Goal: Transaction & Acquisition: Purchase product/service

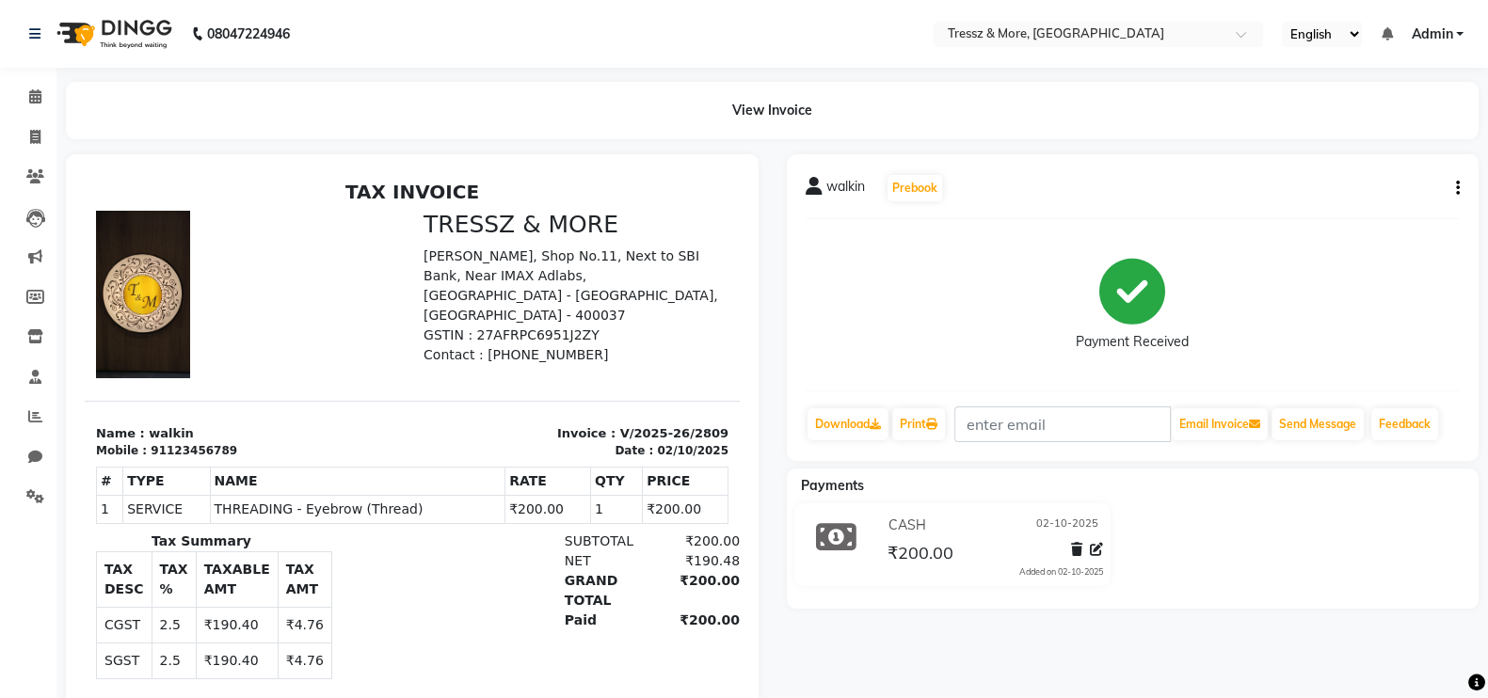
click at [0, 307] on li "Members" at bounding box center [28, 298] width 56 height 40
click at [30, 132] on icon at bounding box center [35, 137] width 10 height 14
select select "service"
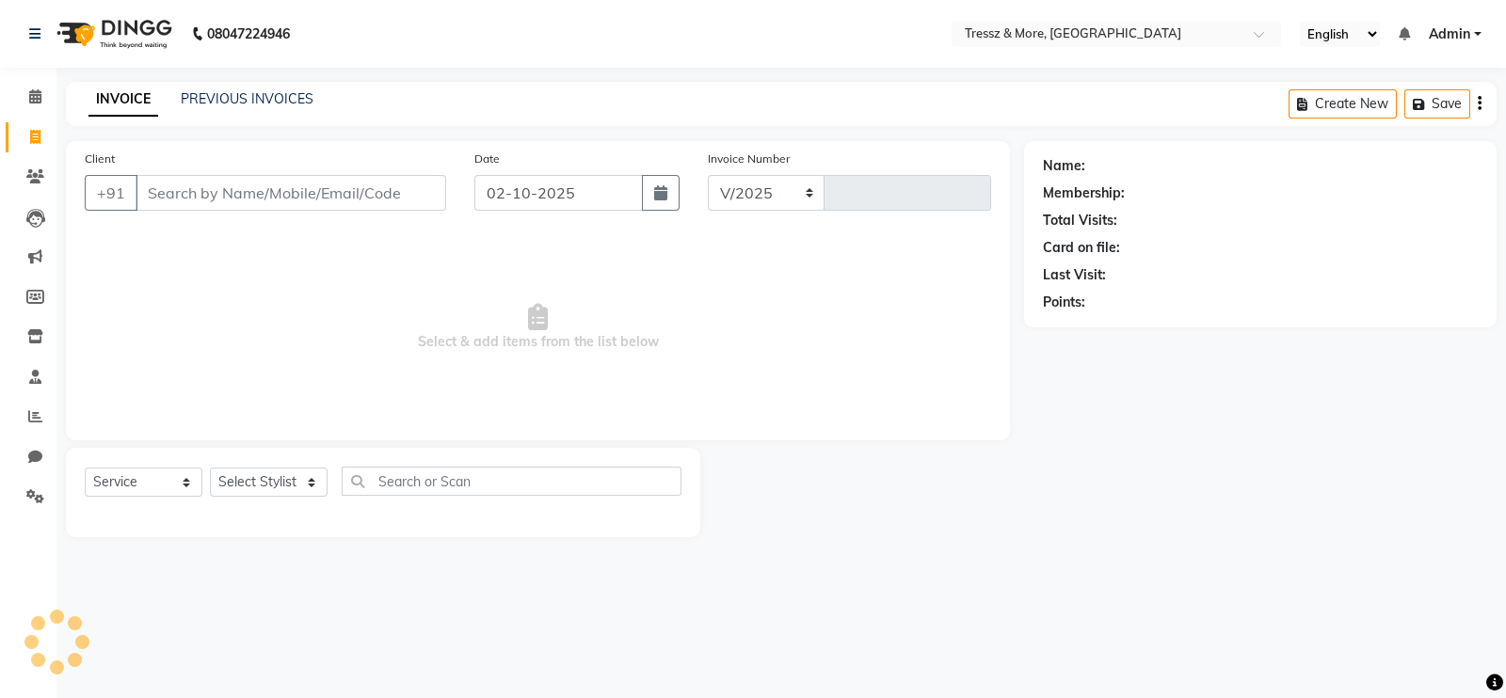
select select "3037"
type input "2810"
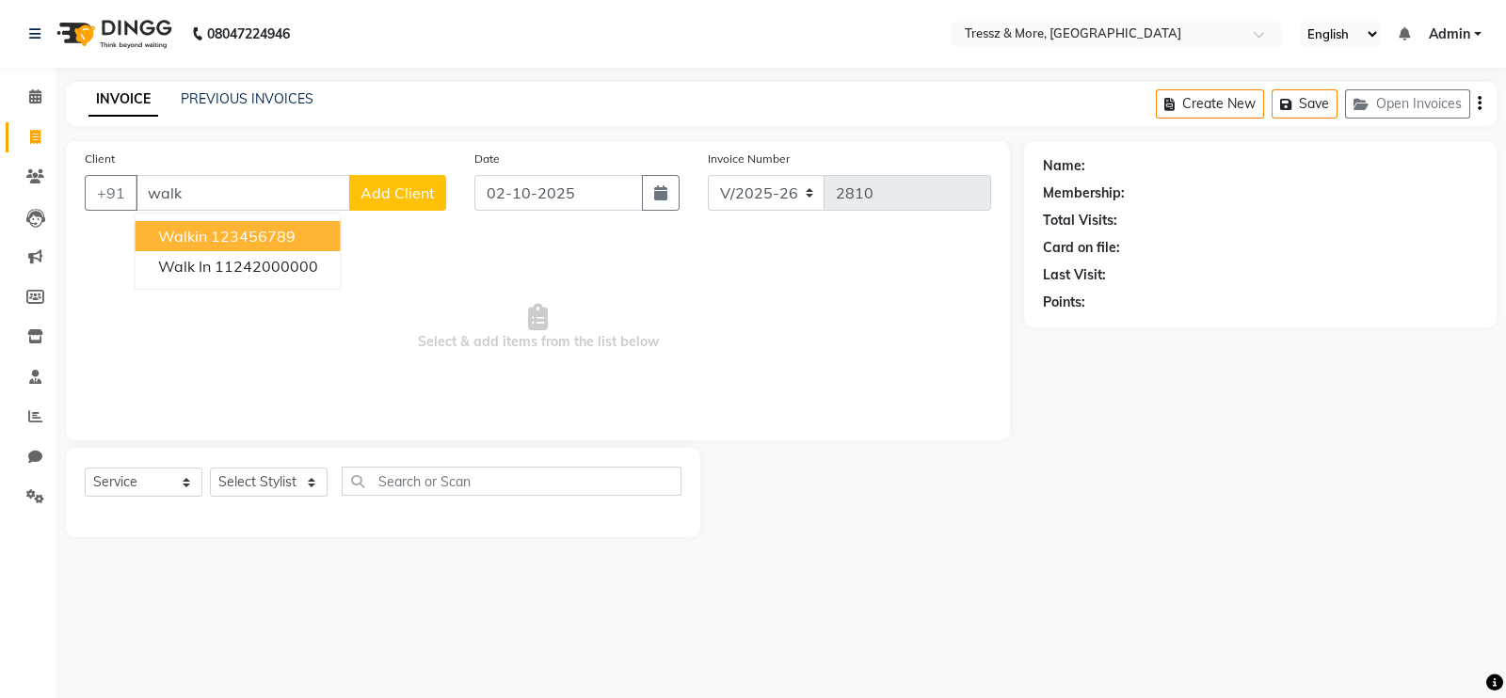
click at [196, 233] on span "walkin" at bounding box center [182, 236] width 49 height 19
type input "123456789"
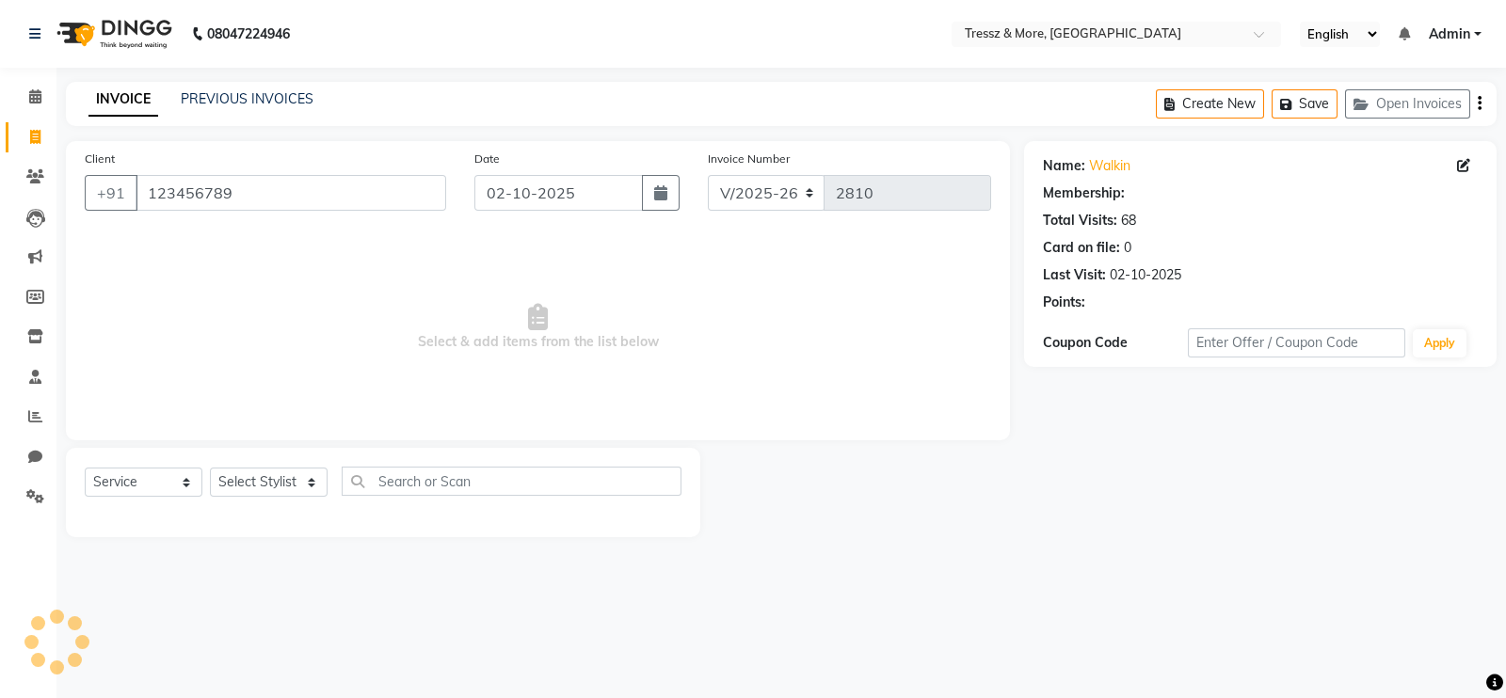
click at [196, 233] on span "Select & add items from the list below" at bounding box center [538, 327] width 906 height 188
click at [268, 491] on select "Select Stylist [PERSON_NAME] Anas [PERSON_NAME] [PERSON_NAME] [PERSON_NAME] [PE…" at bounding box center [269, 482] width 118 height 29
select select "89349"
click at [210, 469] on select "Select Stylist [PERSON_NAME] Anas [PERSON_NAME] [PERSON_NAME] [PERSON_NAME] [PE…" at bounding box center [269, 482] width 118 height 29
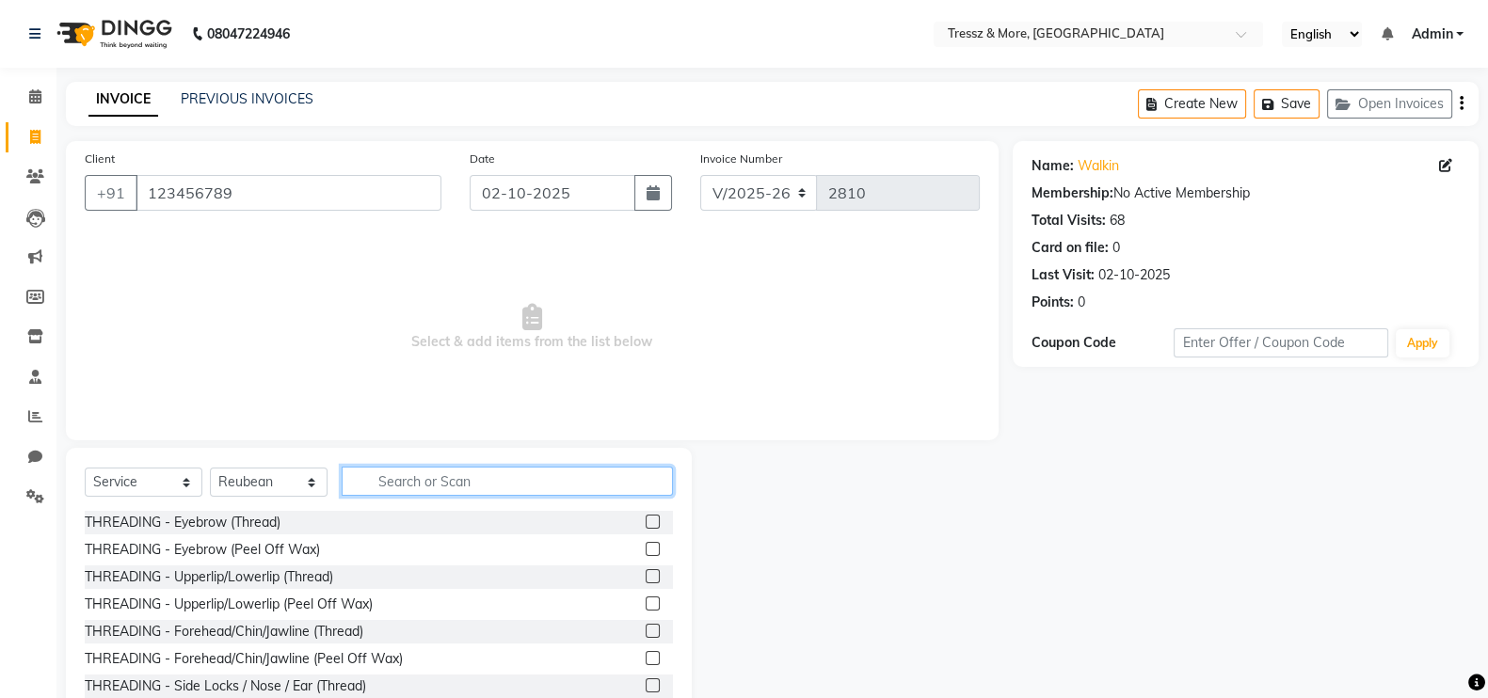
click at [425, 481] on input "text" at bounding box center [507, 481] width 331 height 29
type input "c"
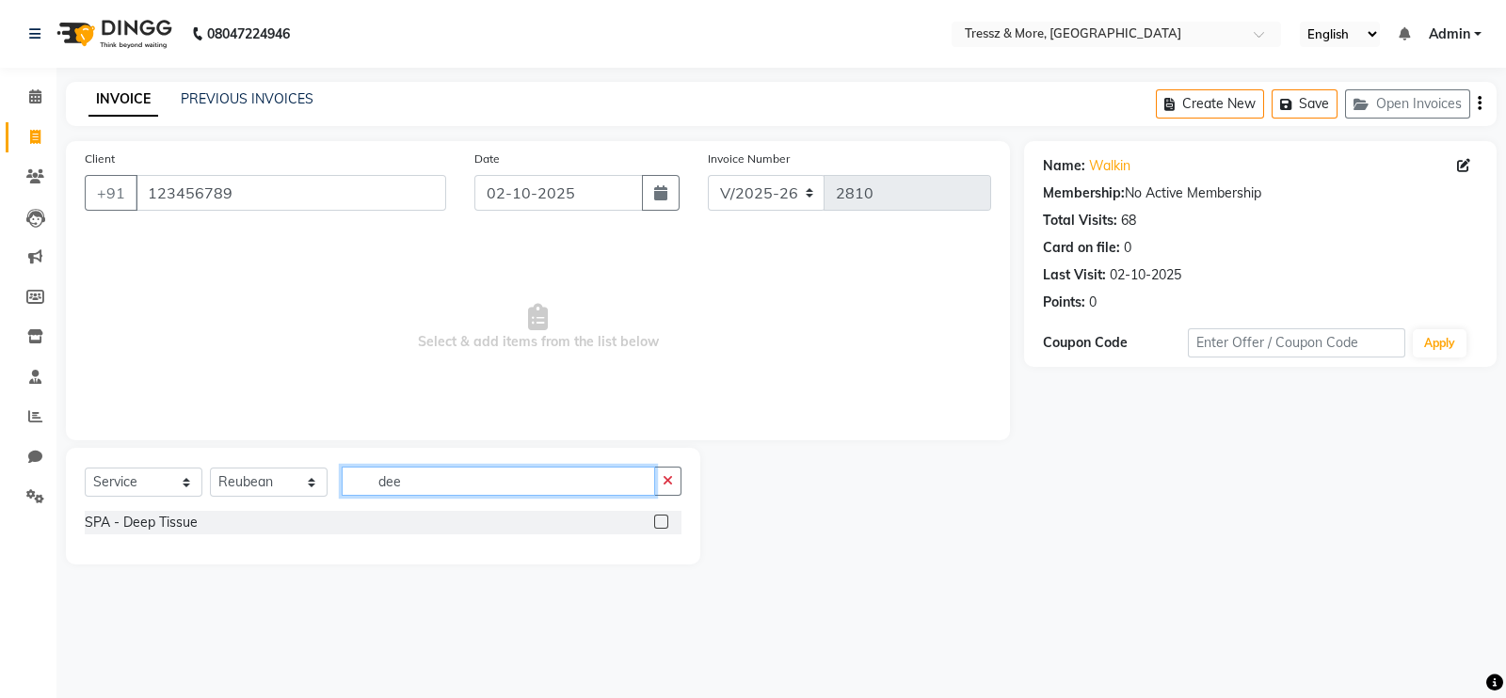
type input "dee"
click at [657, 525] on label at bounding box center [661, 522] width 14 height 14
click at [657, 525] on input "checkbox" at bounding box center [660, 523] width 12 height 12
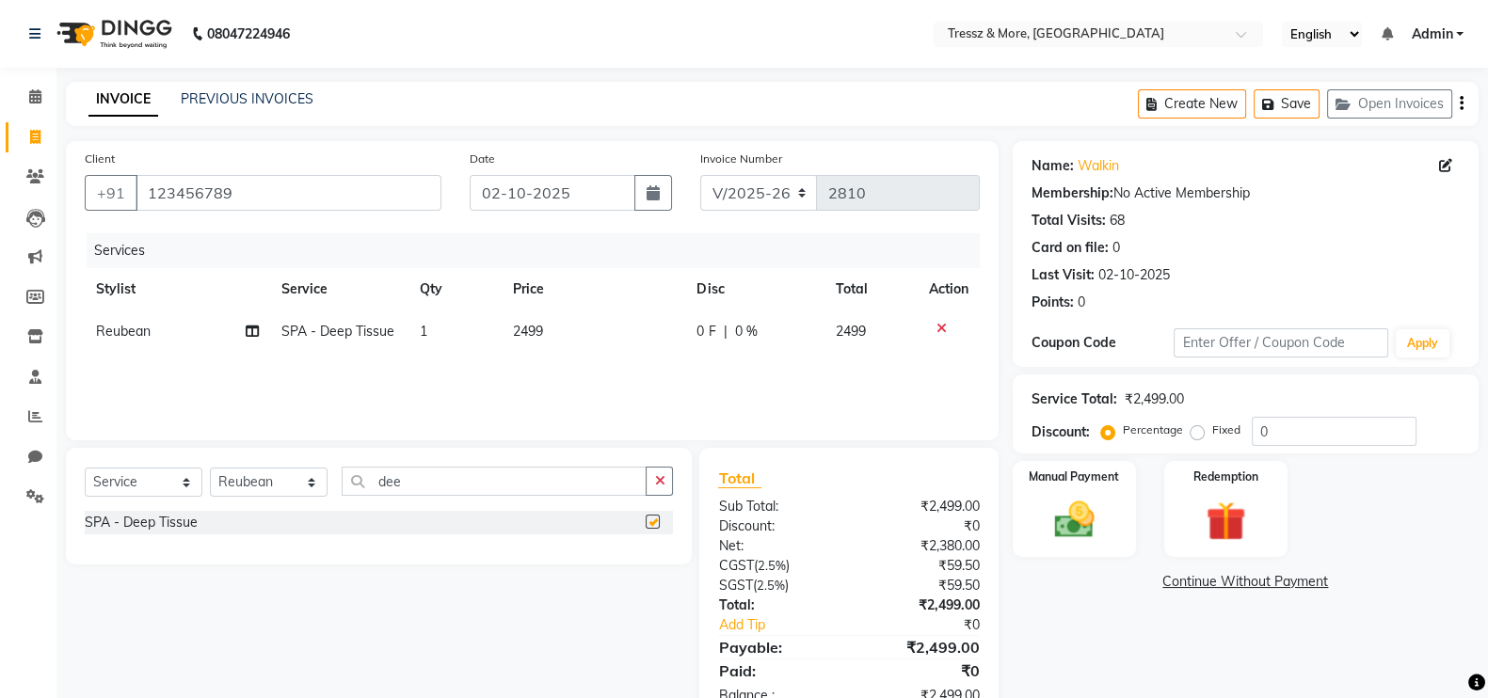
checkbox input "false"
click at [547, 336] on td "2499" at bounding box center [594, 332] width 184 height 42
select select "89349"
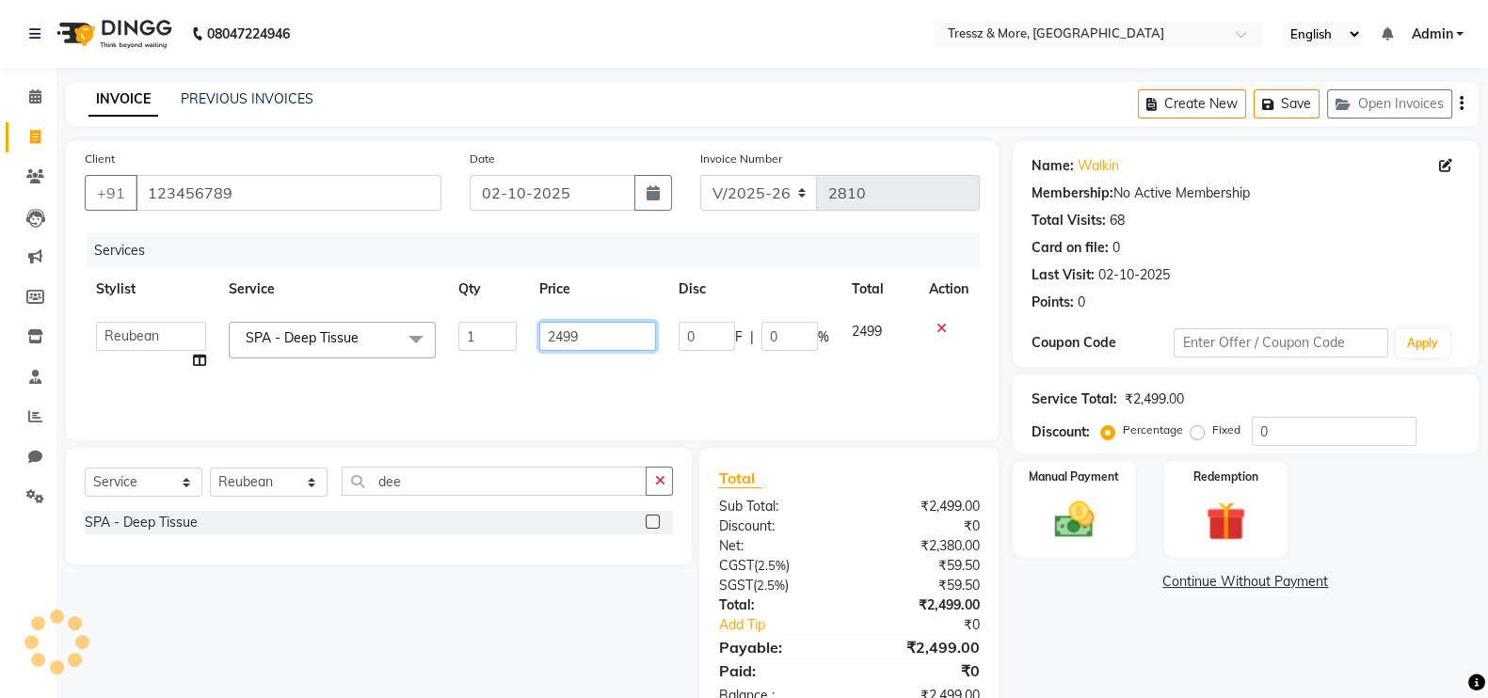
click at [568, 345] on input "2499" at bounding box center [598, 336] width 118 height 29
type input "2500"
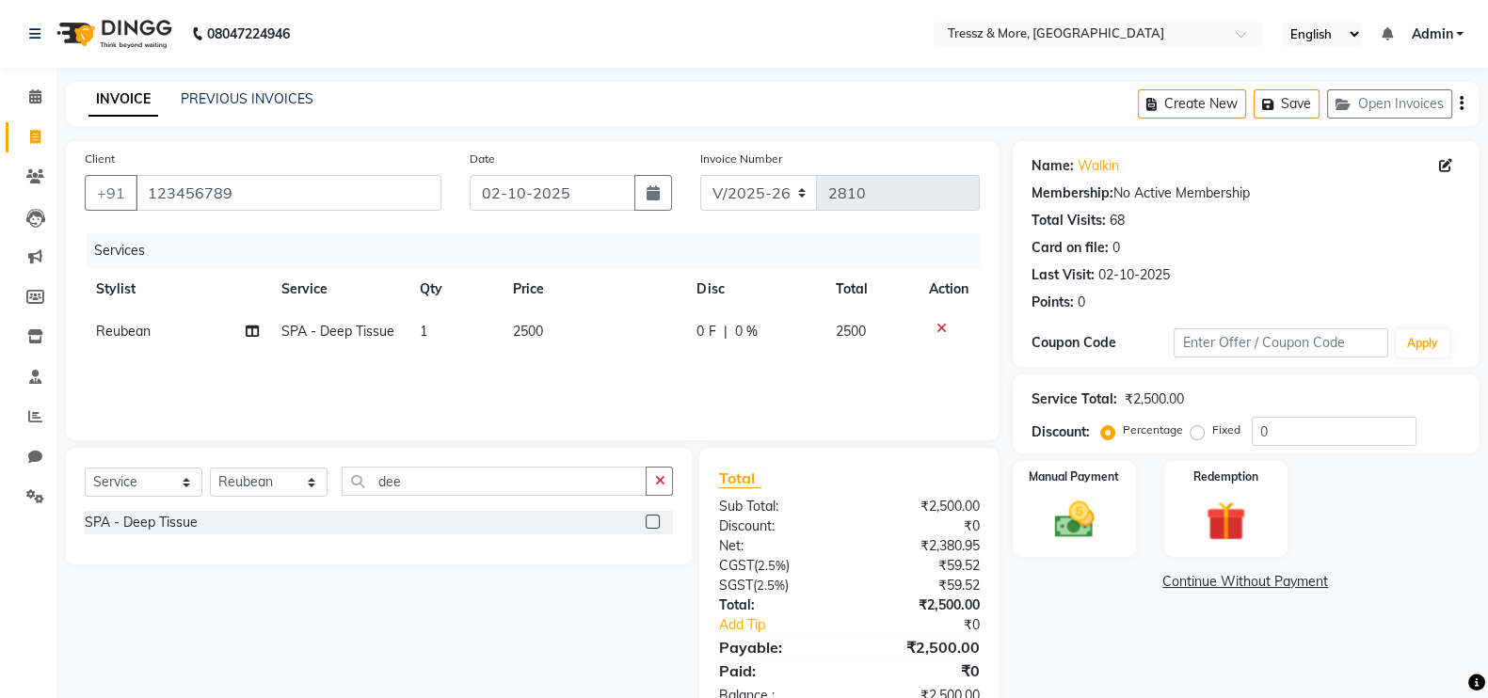
click at [569, 360] on div "Services Stylist Service Qty Price Disc Total Action Reubean SPA - Deep Tissue …" at bounding box center [532, 327] width 895 height 188
click at [1070, 528] on img at bounding box center [1074, 519] width 67 height 47
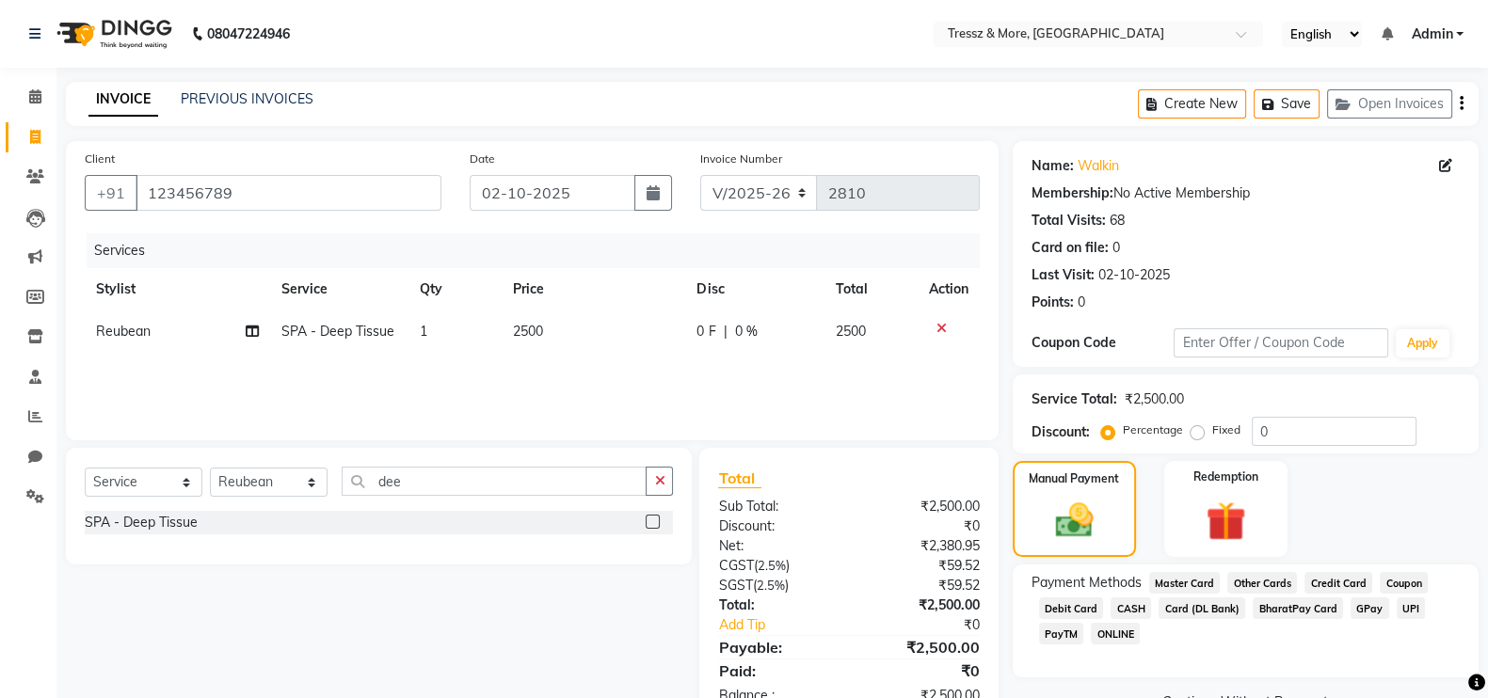
click at [1133, 613] on span "CASH" at bounding box center [1131, 609] width 40 height 22
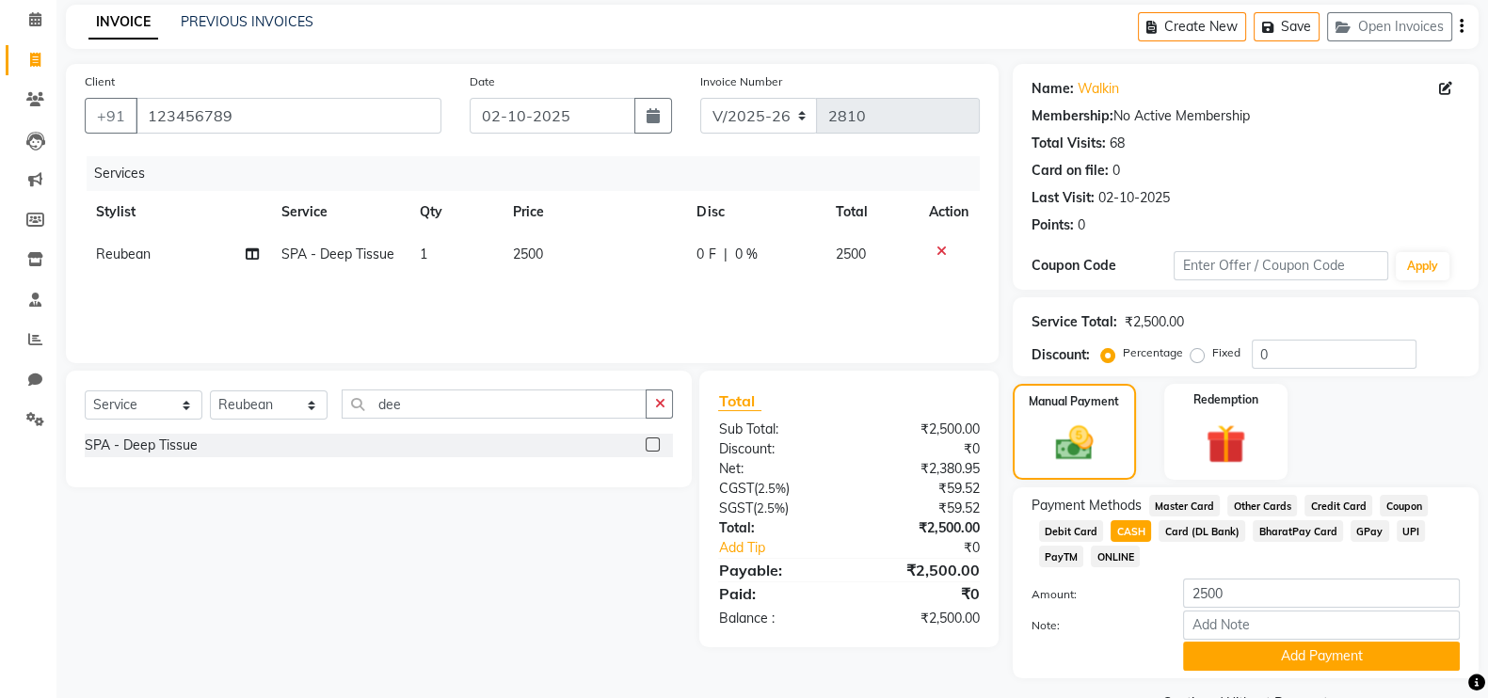
scroll to position [127, 0]
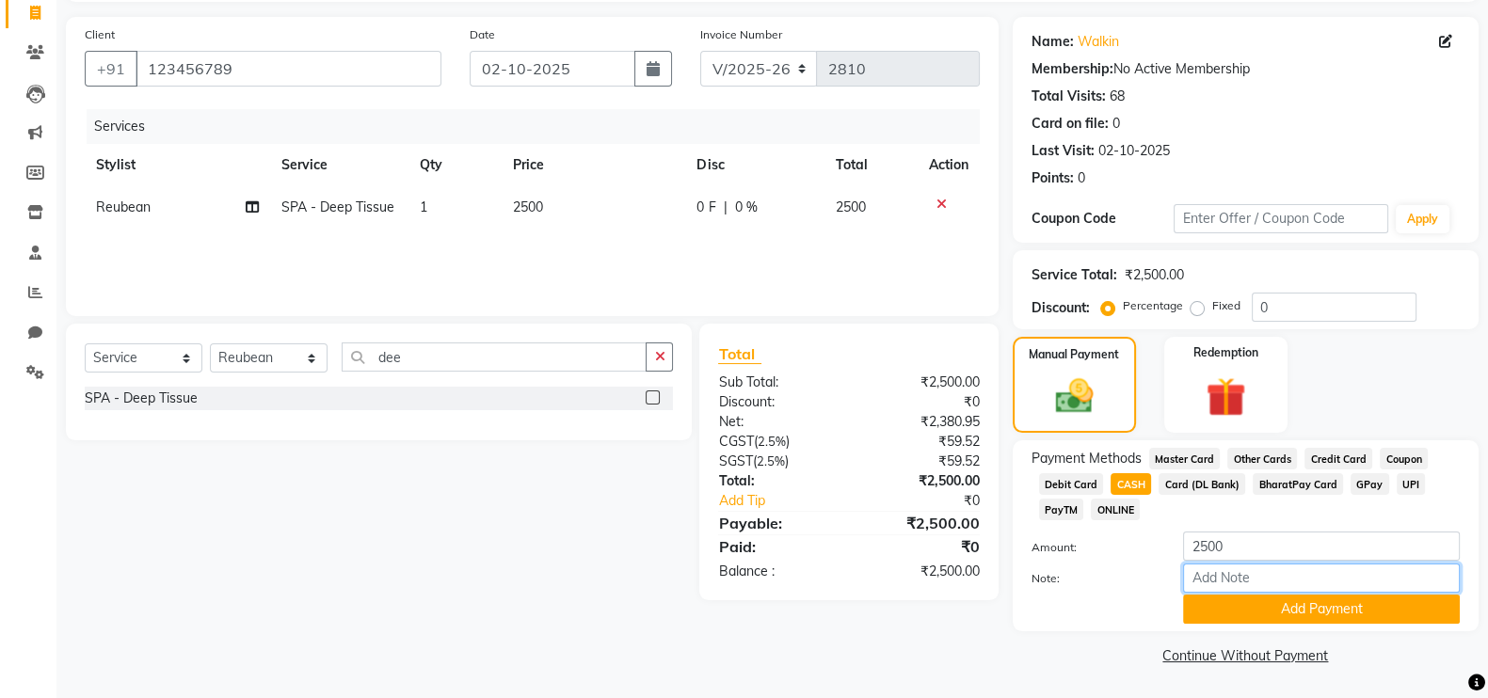
click at [1366, 585] on input "Note:" at bounding box center [1321, 578] width 277 height 29
click at [1364, 603] on button "Add Payment" at bounding box center [1321, 609] width 277 height 29
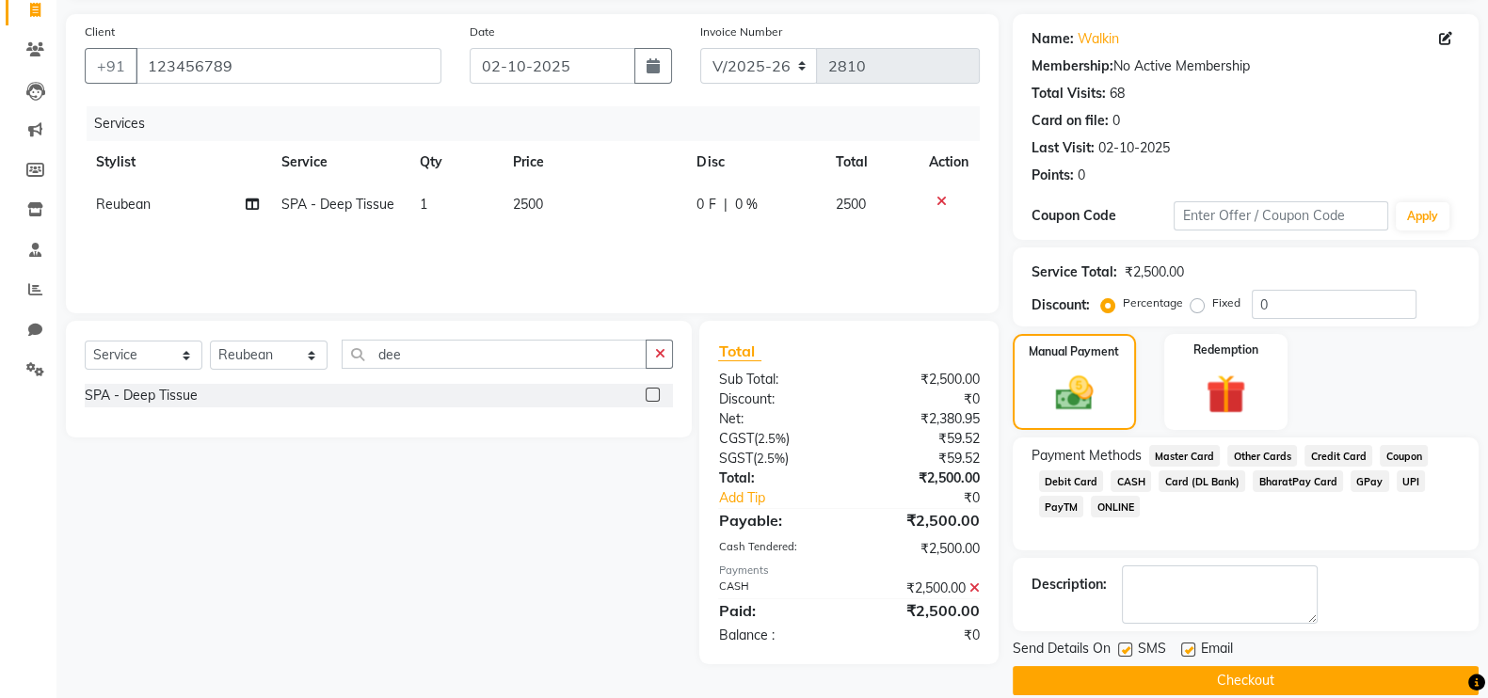
click at [1346, 680] on button "Checkout" at bounding box center [1246, 680] width 466 height 29
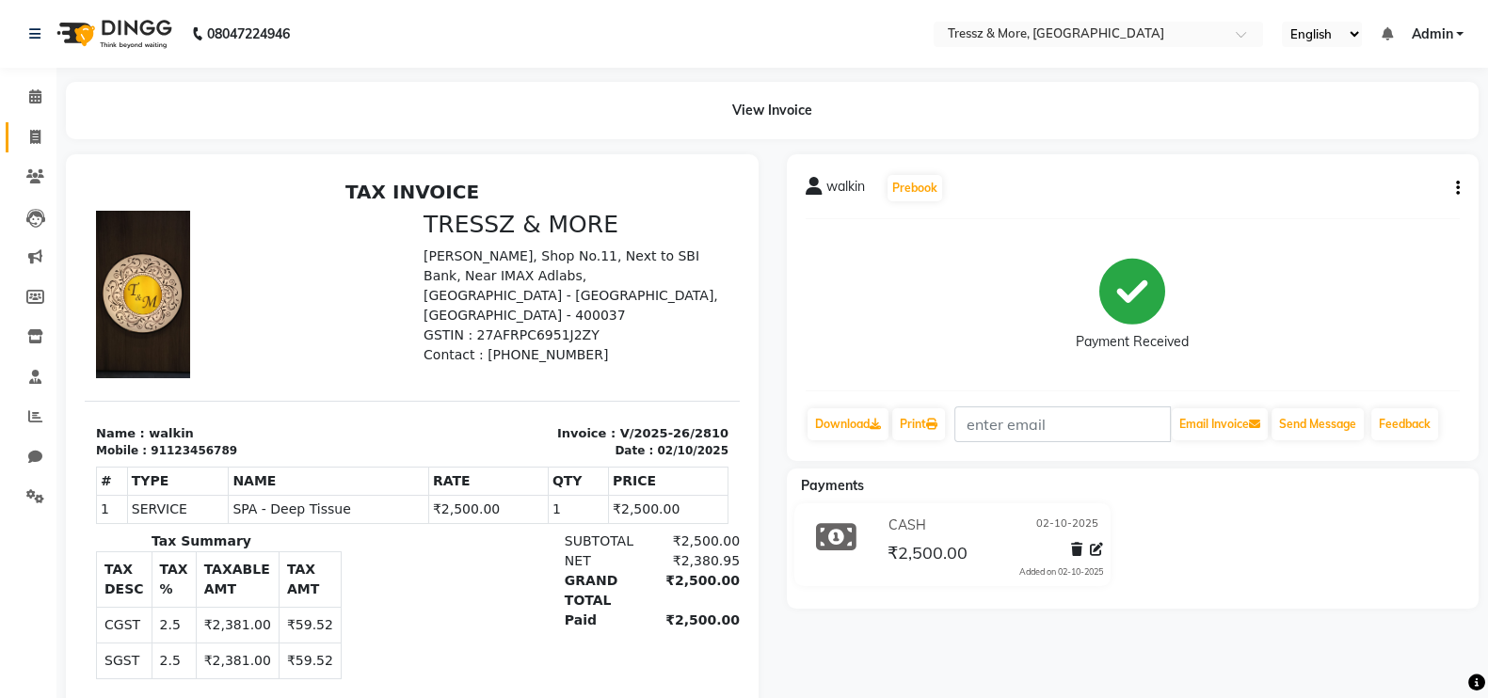
click at [39, 142] on icon at bounding box center [35, 137] width 10 height 14
select select "service"
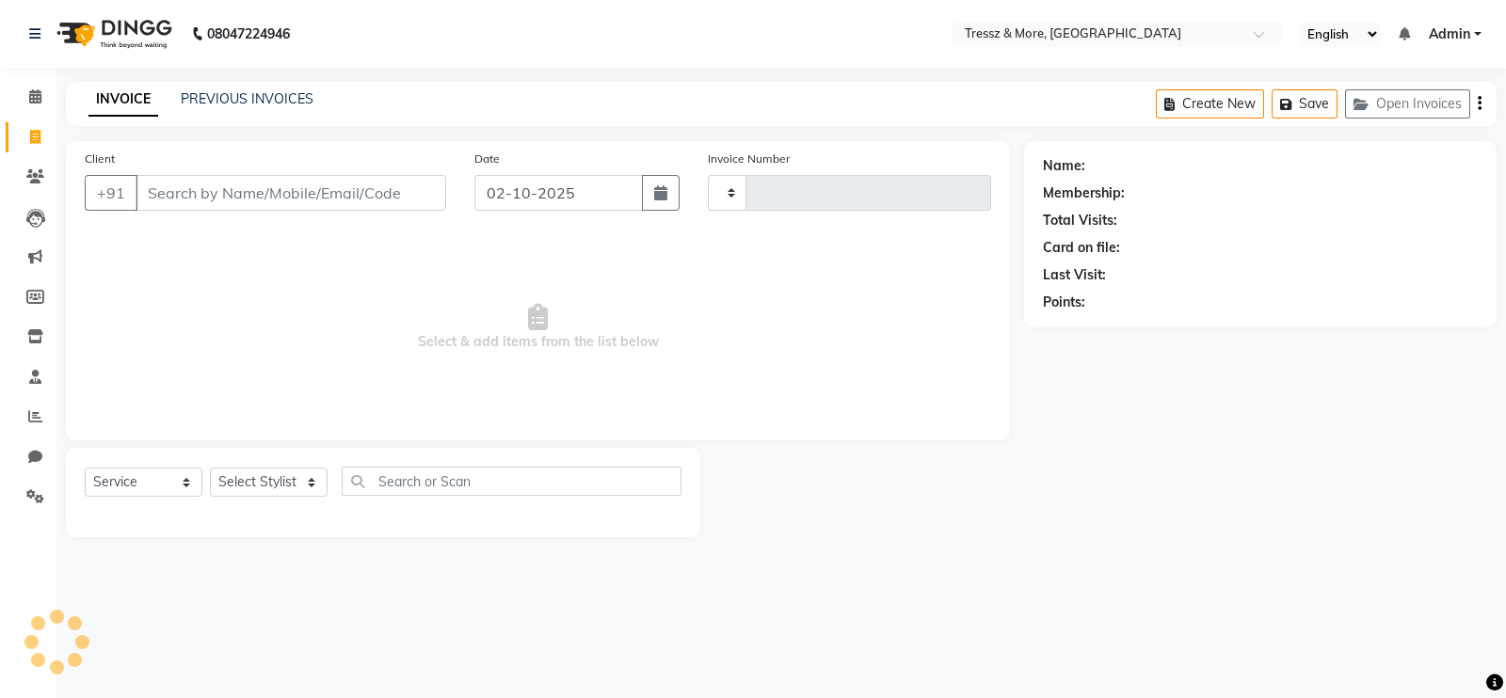
type input "2811"
select select "3037"
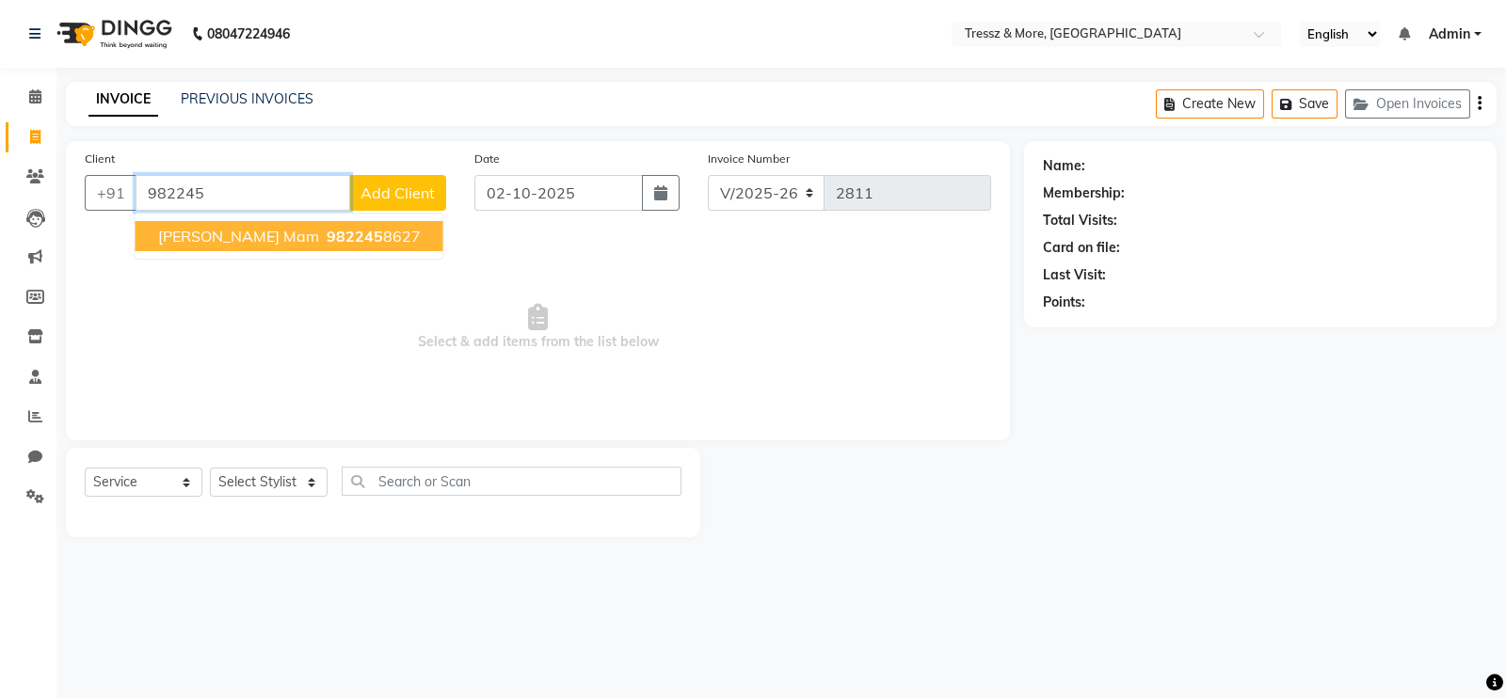
click at [327, 236] on span "982245" at bounding box center [355, 236] width 56 height 19
type input "9822458627"
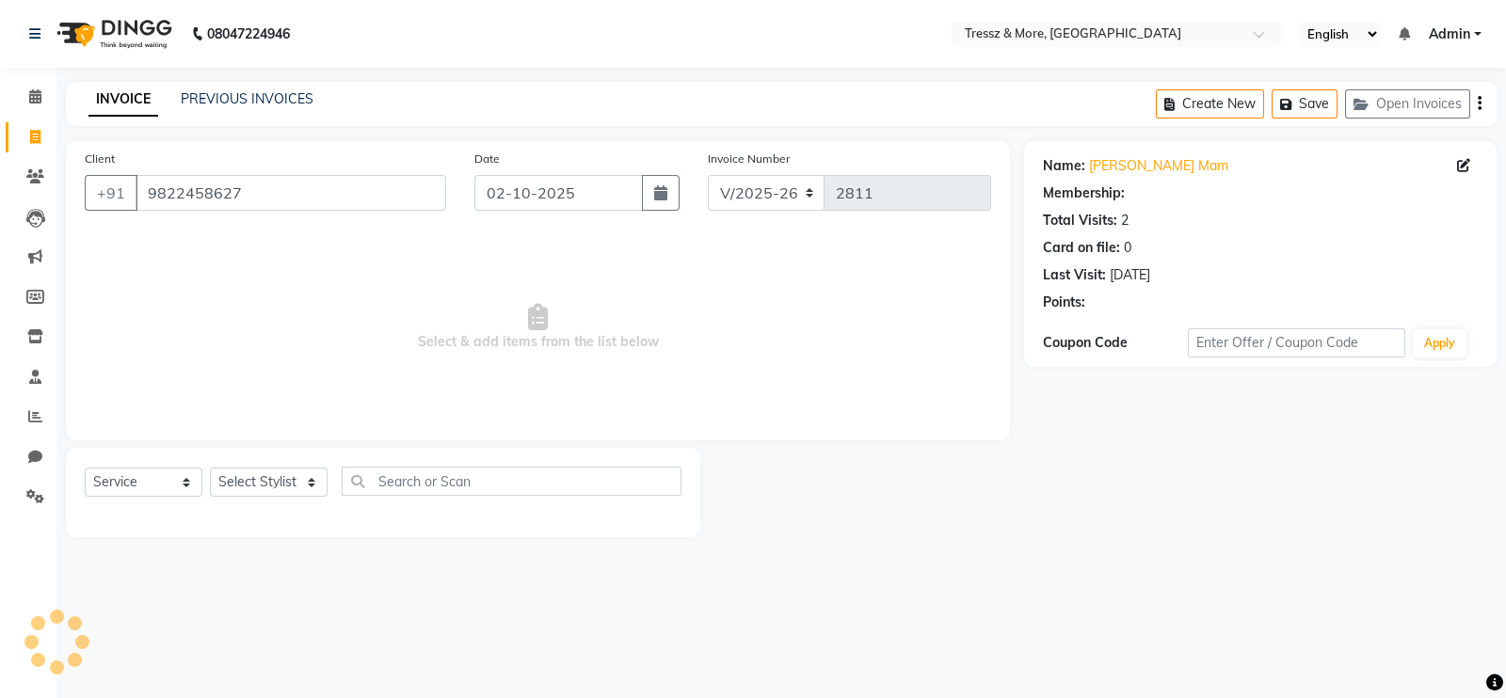
select select "1: Object"
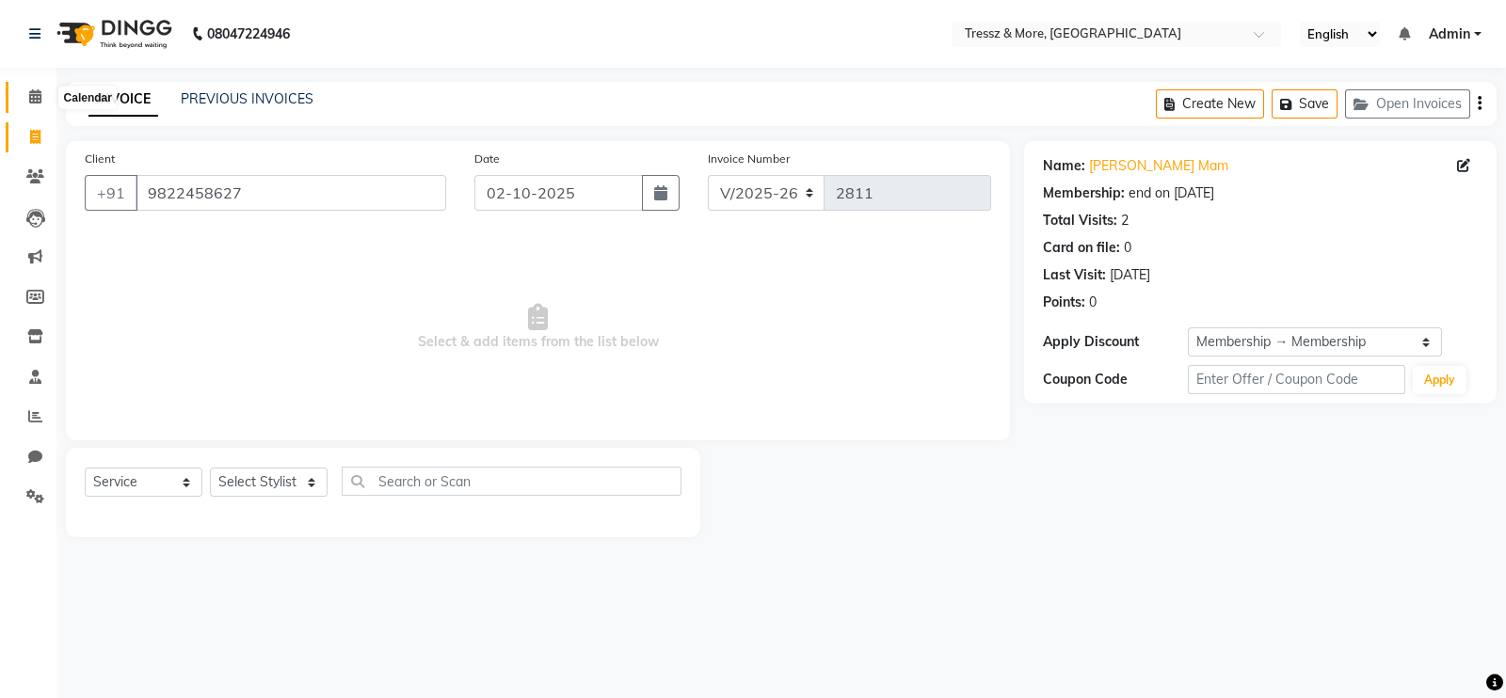
click at [40, 102] on icon at bounding box center [35, 96] width 12 height 14
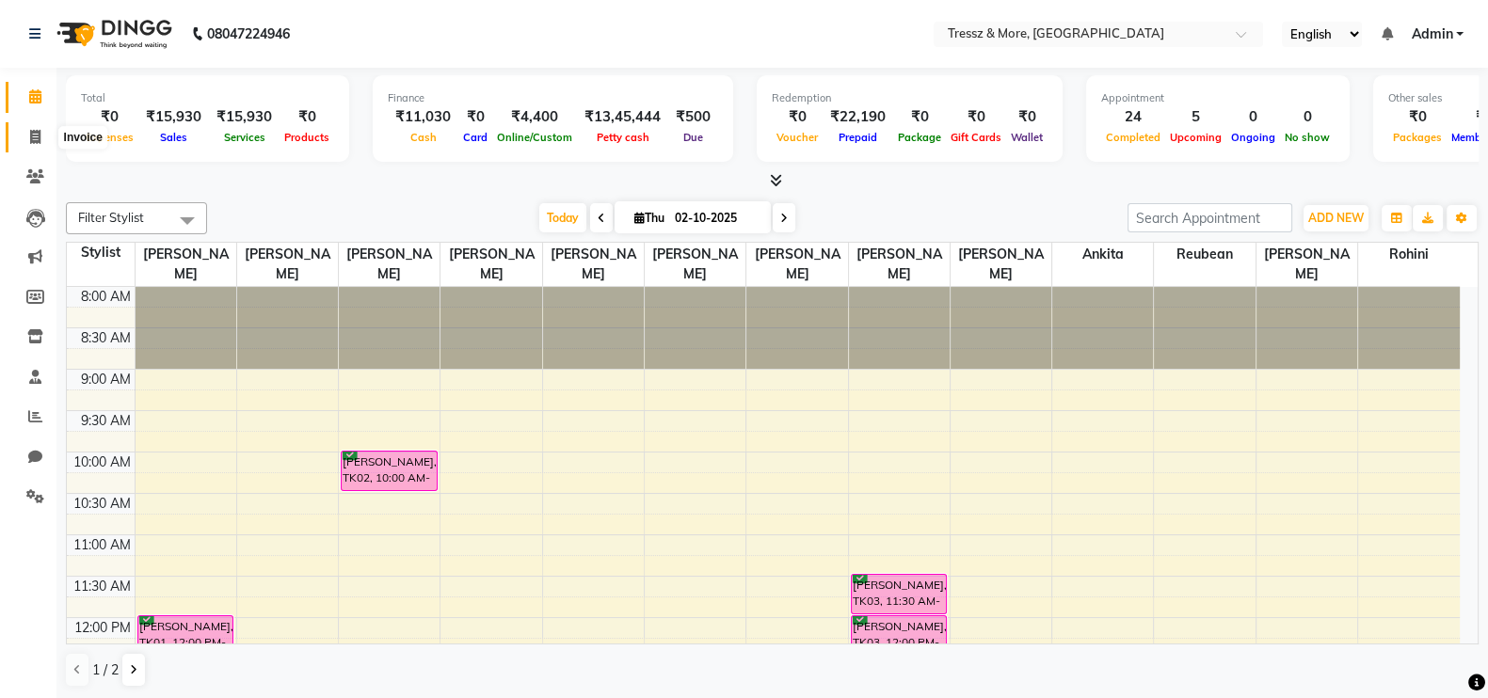
click at [33, 130] on icon at bounding box center [35, 137] width 10 height 14
select select "3037"
select select "service"
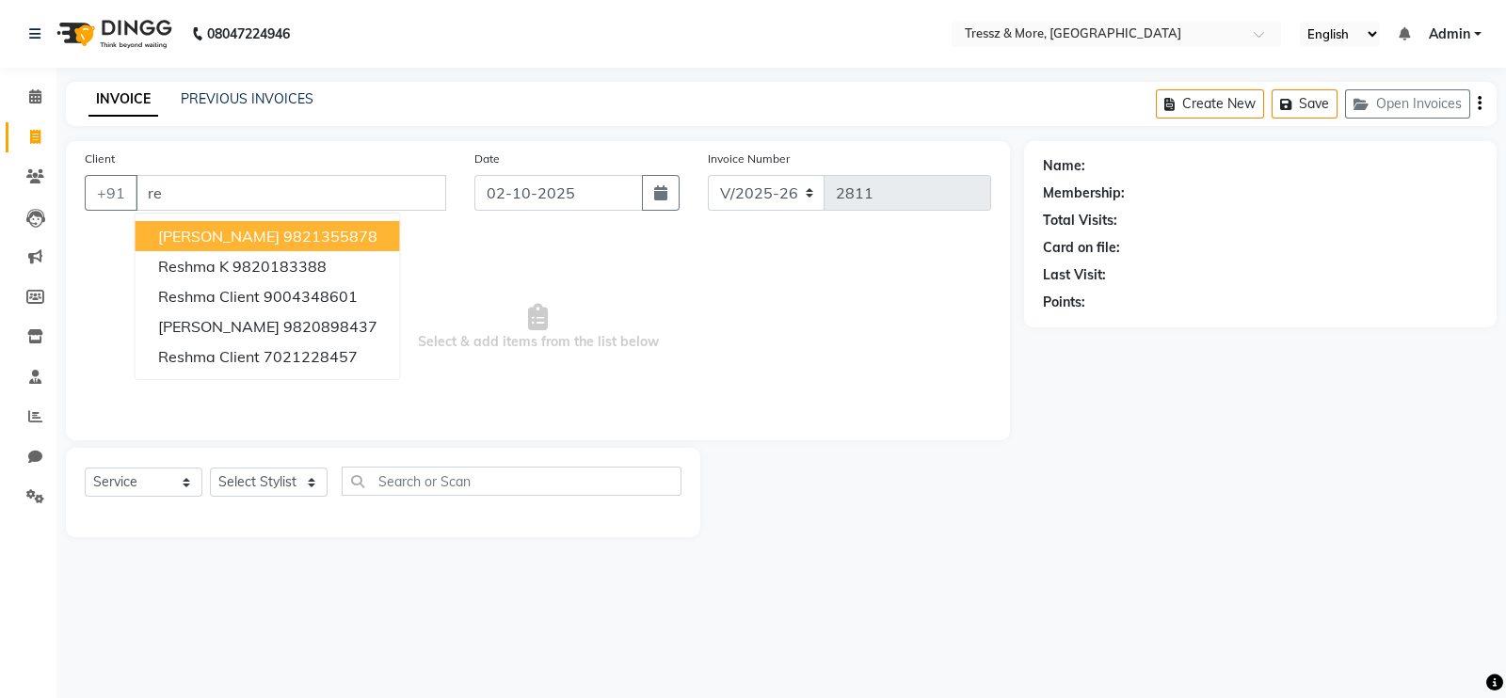
type input "r"
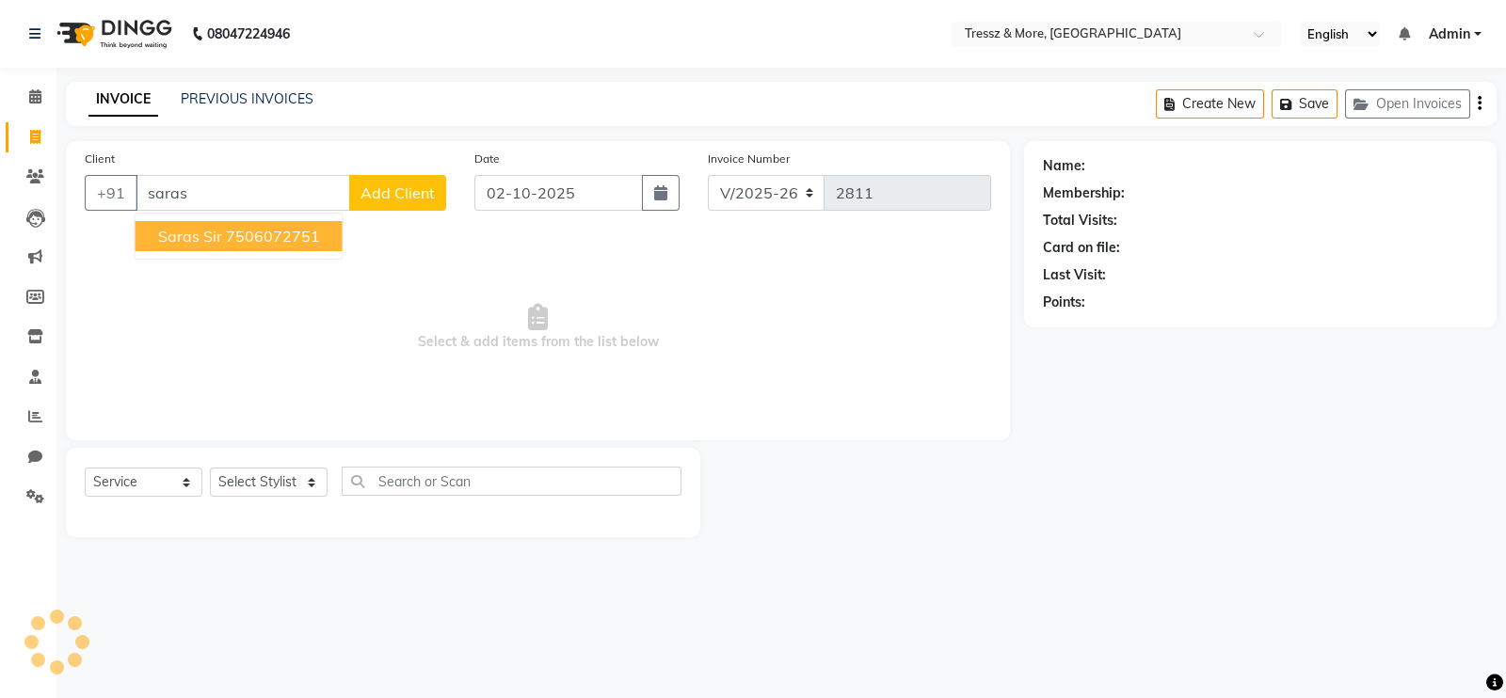
click at [192, 242] on span "Saras Sir" at bounding box center [190, 236] width 64 height 19
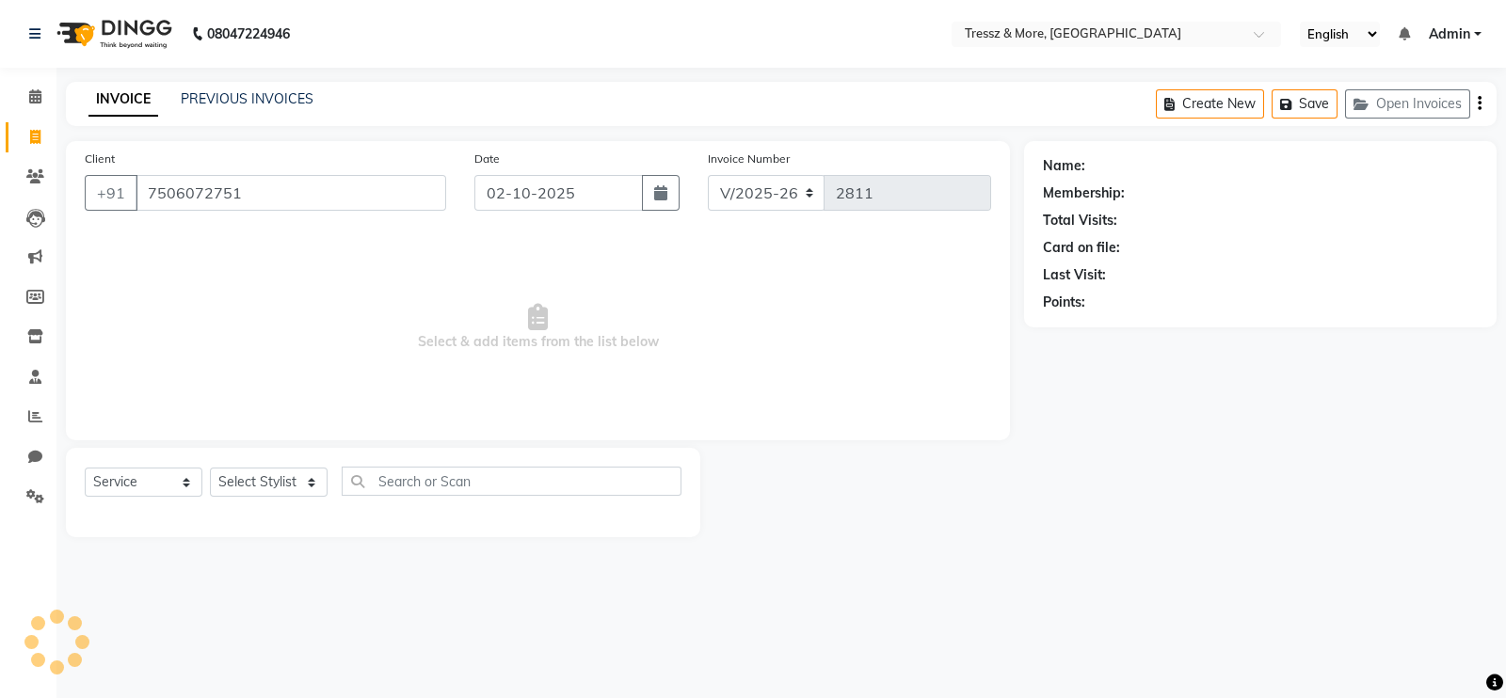
type input "7506072751"
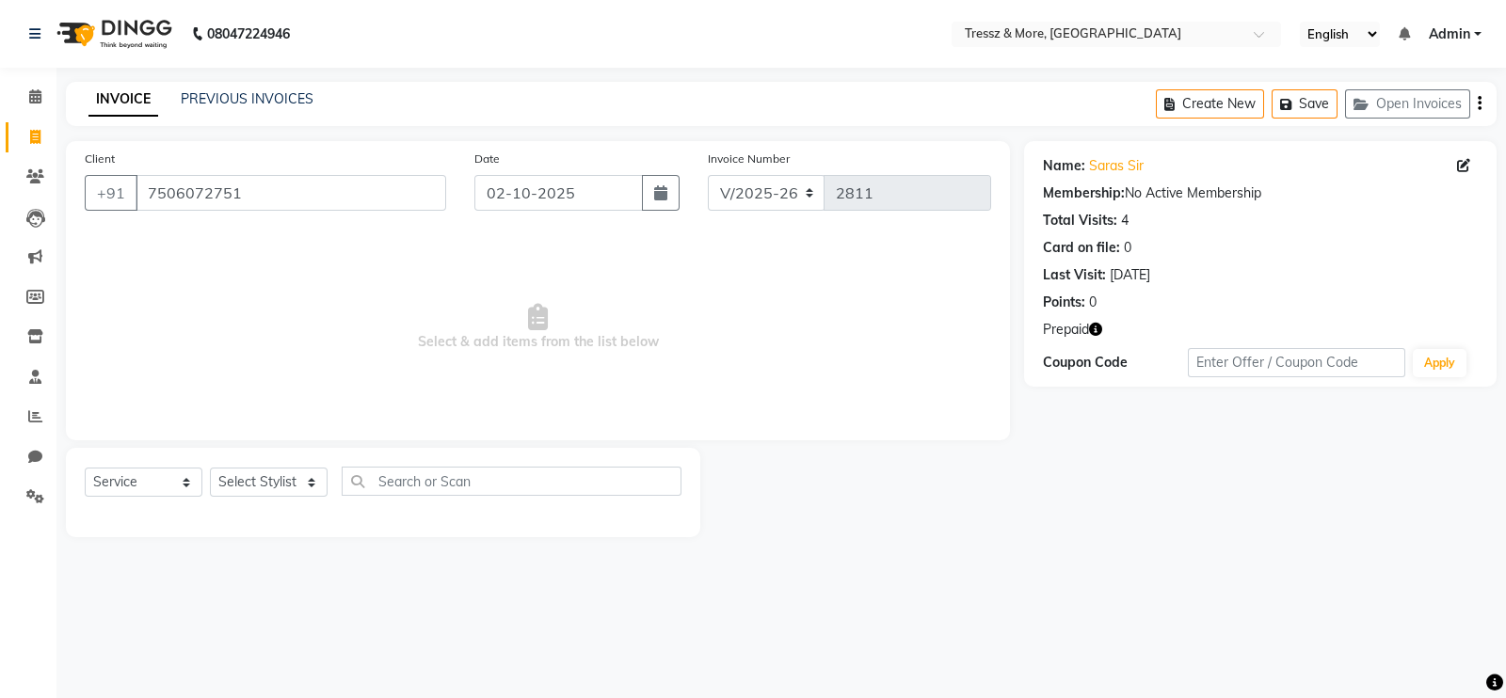
click at [1095, 328] on icon "button" at bounding box center [1095, 329] width 13 height 13
click at [269, 481] on select "Select Stylist [PERSON_NAME] Anas [PERSON_NAME] [PERSON_NAME] [PERSON_NAME] [PE…" at bounding box center [269, 482] width 118 height 29
select select "88779"
click at [210, 469] on select "Select Stylist [PERSON_NAME] Anas [PERSON_NAME] [PERSON_NAME] [PERSON_NAME] [PE…" at bounding box center [269, 482] width 118 height 29
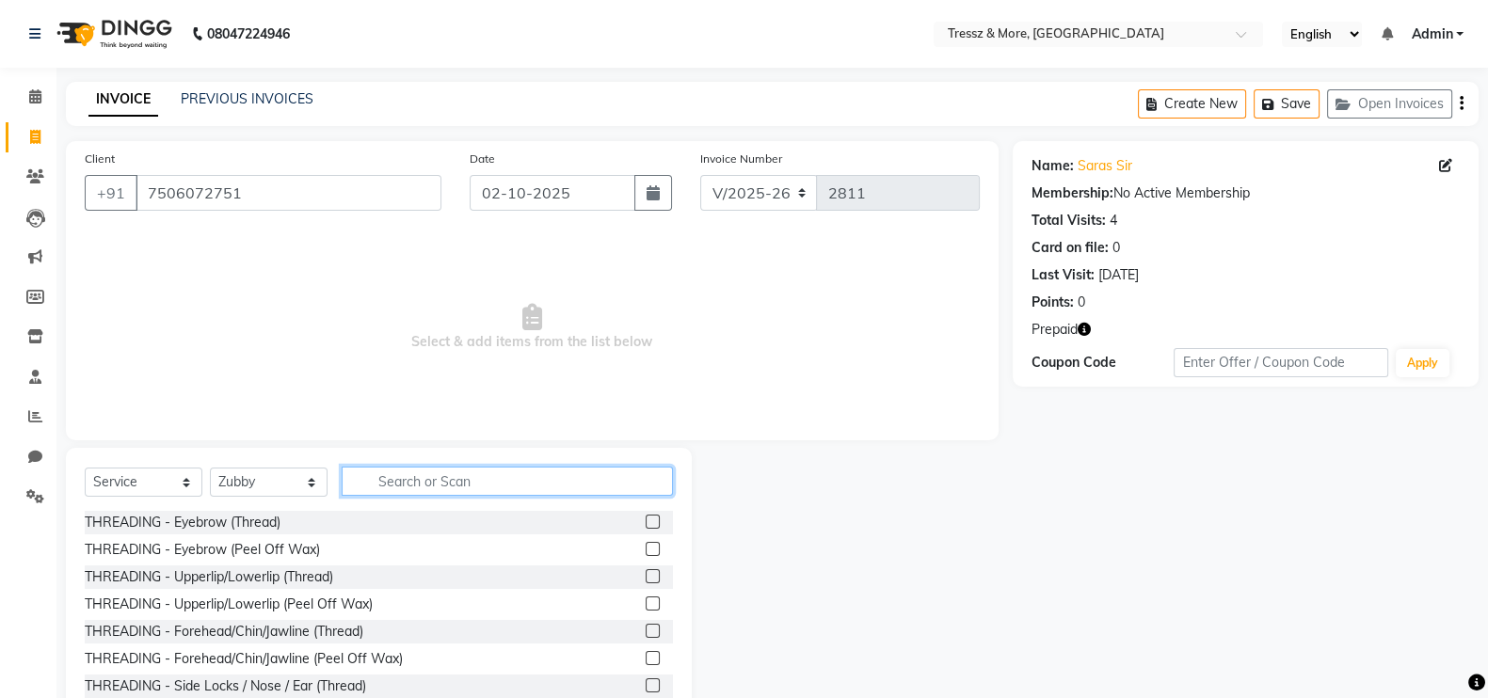
click at [441, 476] on input "text" at bounding box center [507, 481] width 331 height 29
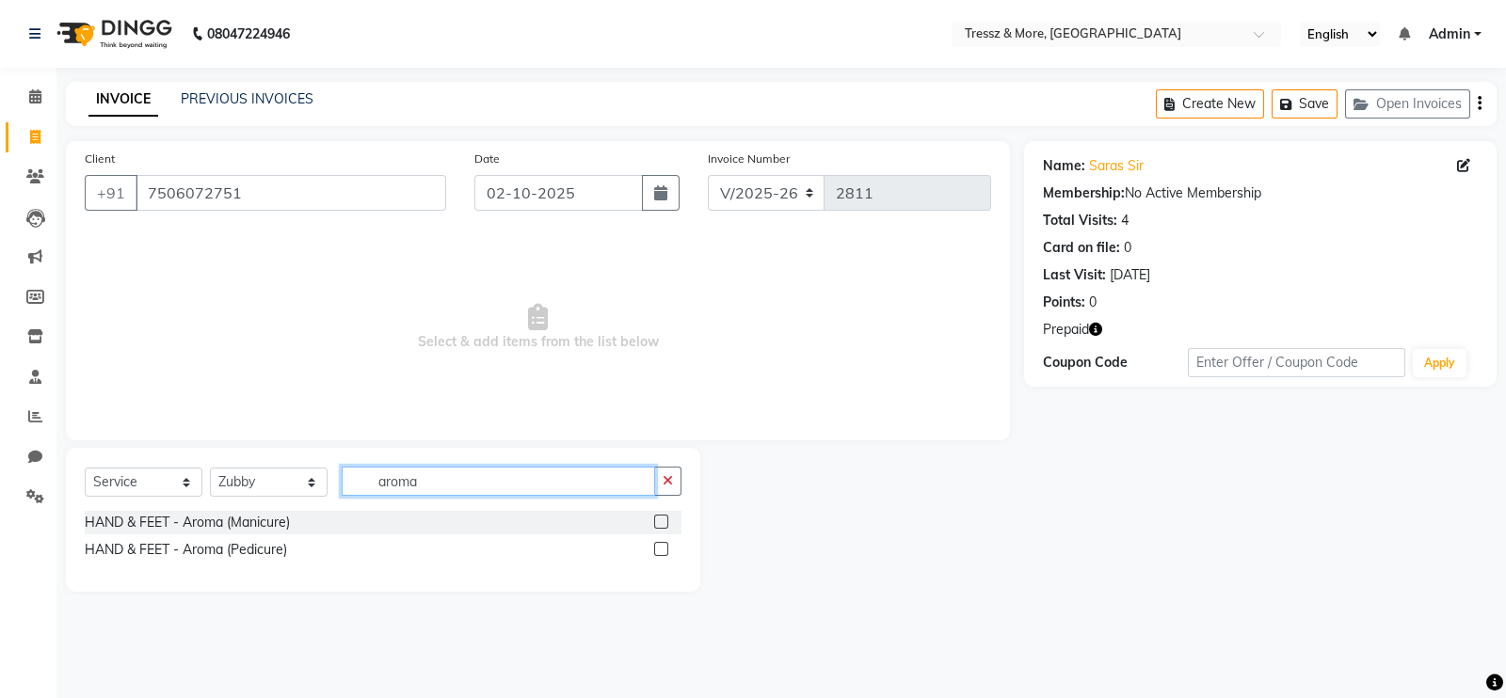
type input "aroma"
click at [659, 553] on label at bounding box center [661, 549] width 14 height 14
click at [659, 553] on input "checkbox" at bounding box center [660, 550] width 12 height 12
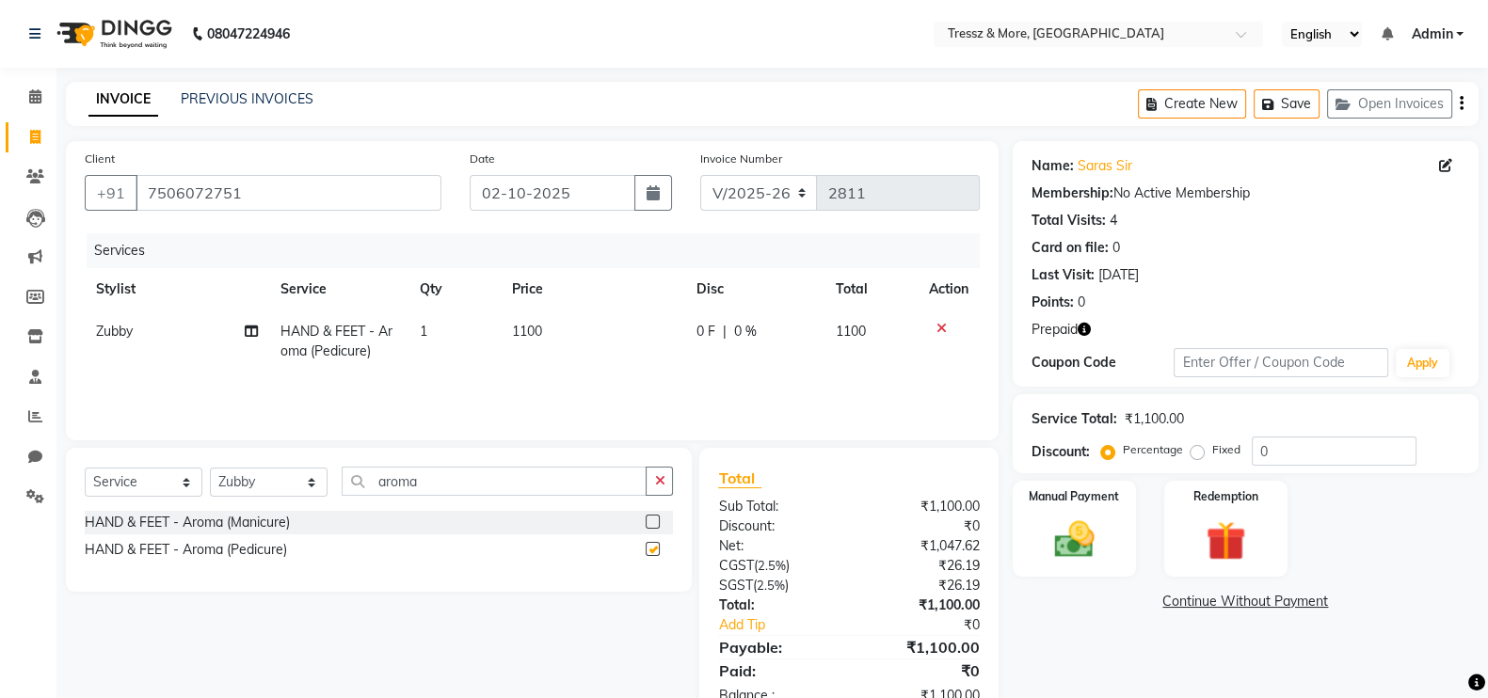
checkbox input "false"
click at [237, 493] on select "Select Stylist [PERSON_NAME] Anas [PERSON_NAME] [PERSON_NAME] [PERSON_NAME] [PE…" at bounding box center [269, 482] width 118 height 29
select select "92418"
click at [210, 469] on select "Select Stylist [PERSON_NAME] Anas [PERSON_NAME] [PERSON_NAME] [PERSON_NAME] [PE…" at bounding box center [269, 482] width 118 height 29
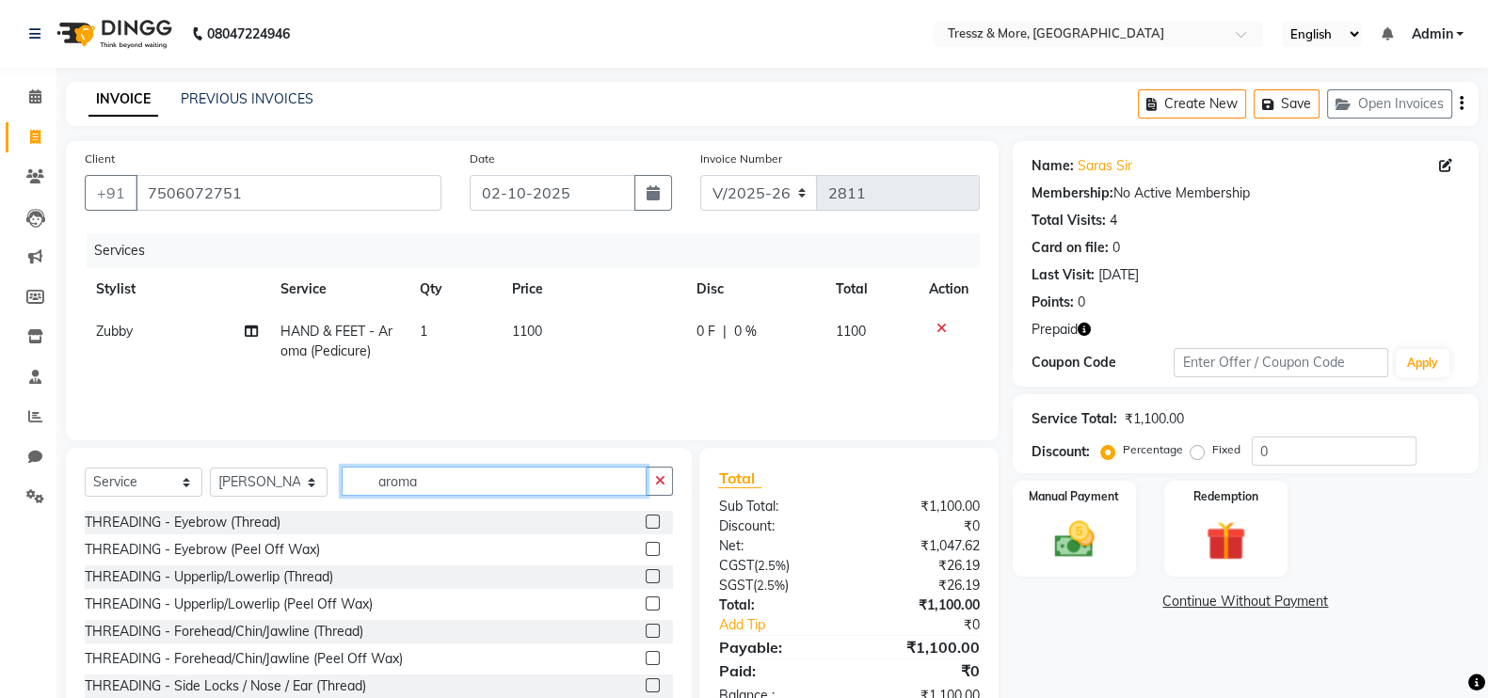
click at [438, 476] on input "aroma" at bounding box center [494, 481] width 305 height 29
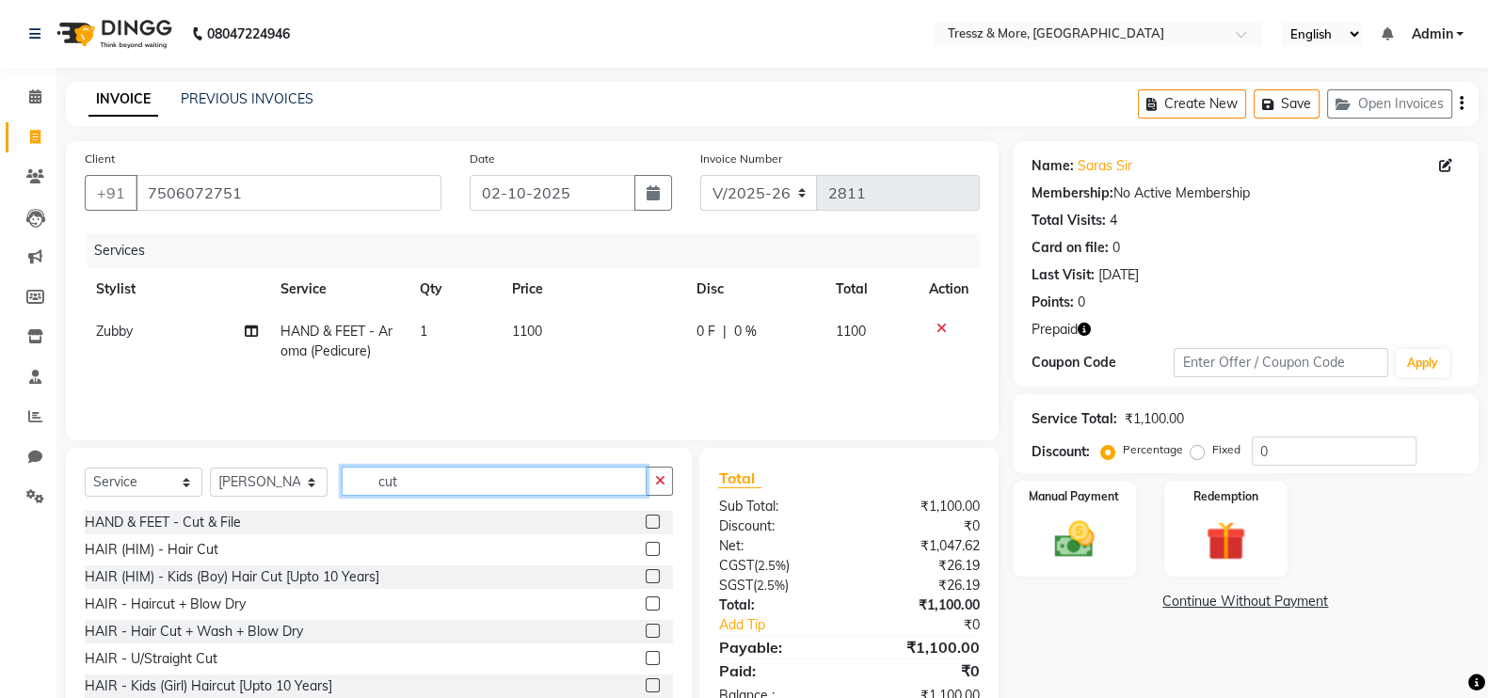
type input "cut"
click at [646, 554] on label at bounding box center [653, 549] width 14 height 14
click at [646, 554] on input "checkbox" at bounding box center [652, 550] width 12 height 12
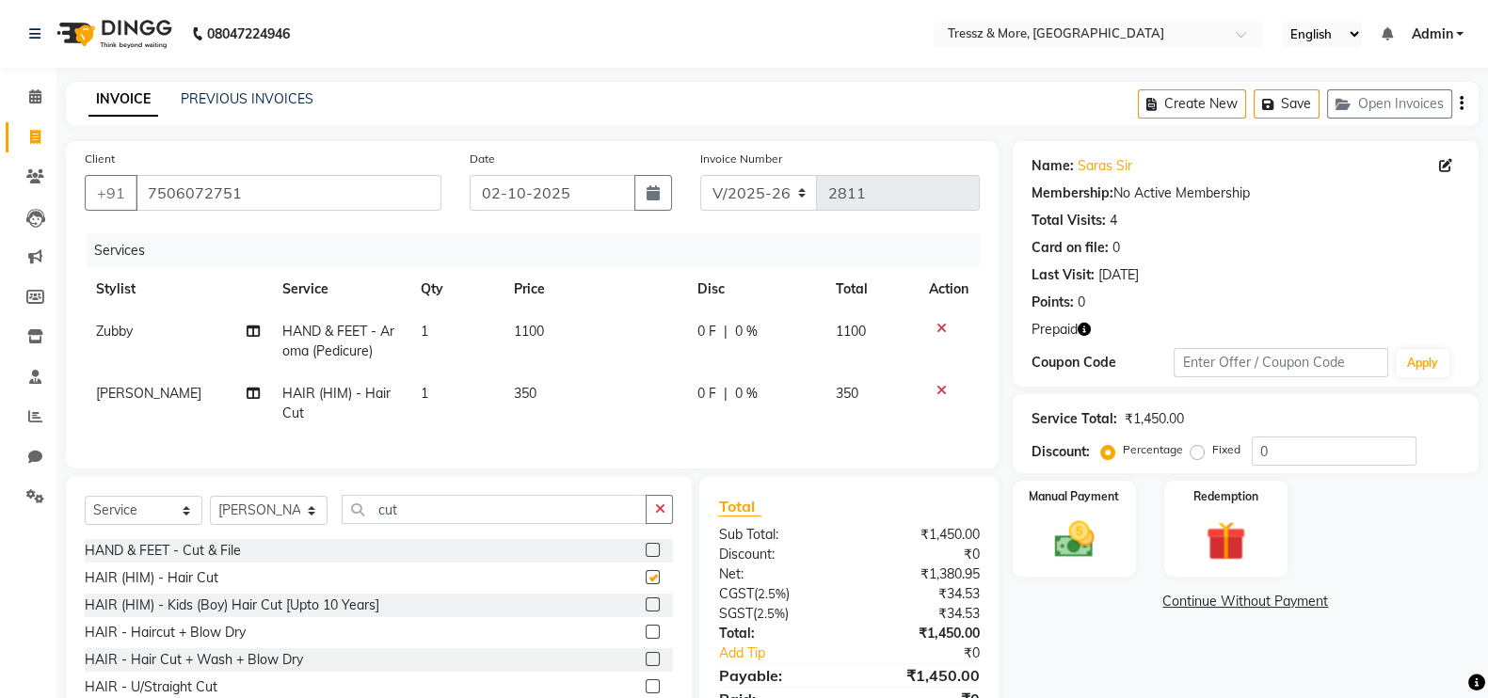
checkbox input "false"
click at [473, 524] on input "cut" at bounding box center [494, 509] width 305 height 29
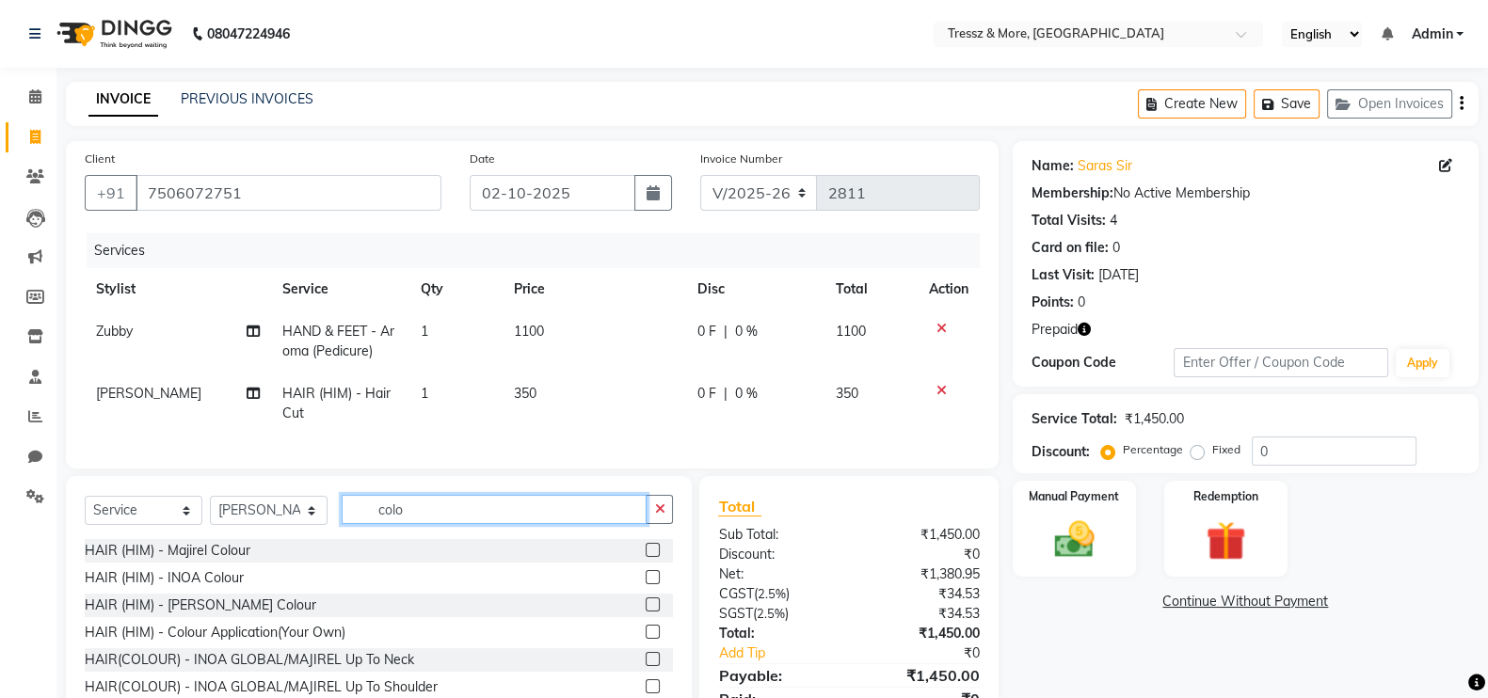
type input "colo"
click at [646, 585] on label at bounding box center [653, 577] width 14 height 14
click at [646, 585] on input "checkbox" at bounding box center [652, 578] width 12 height 12
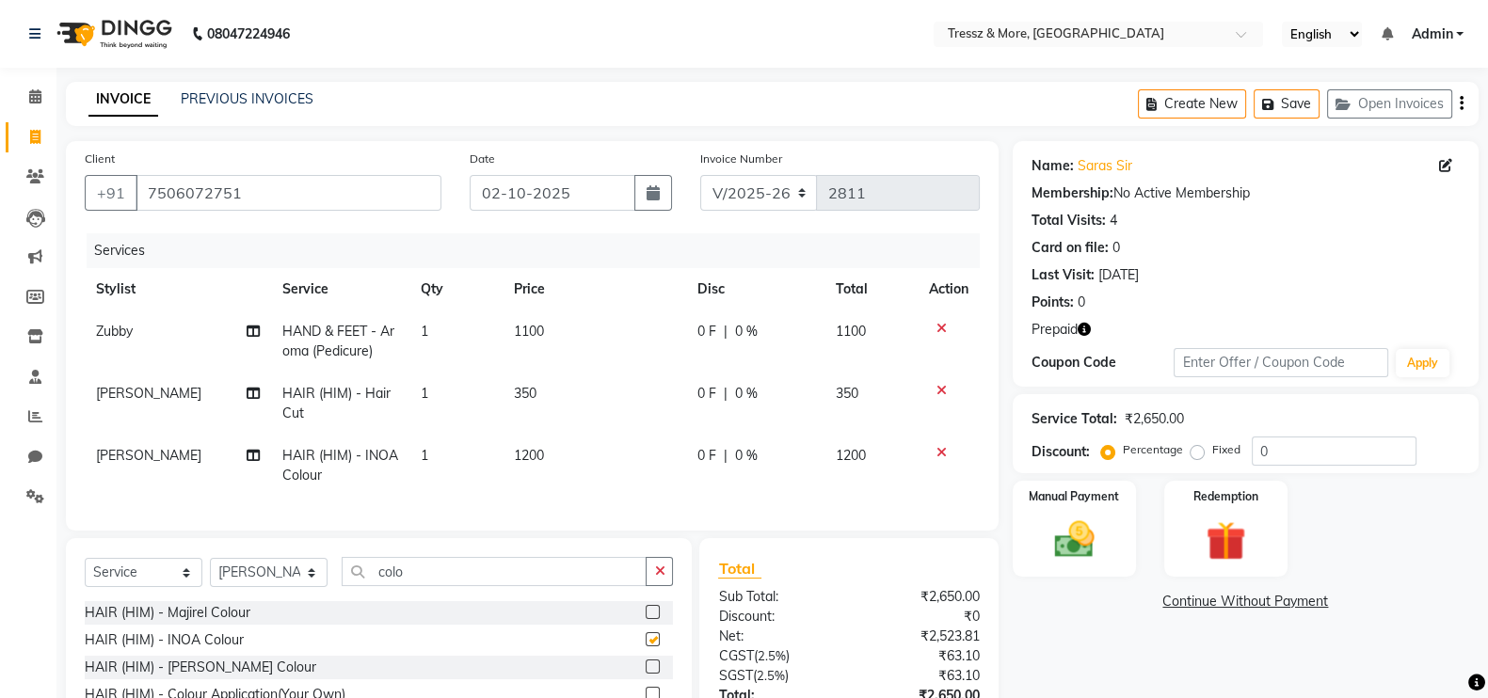
checkbox input "false"
click at [1216, 535] on img at bounding box center [1226, 541] width 67 height 51
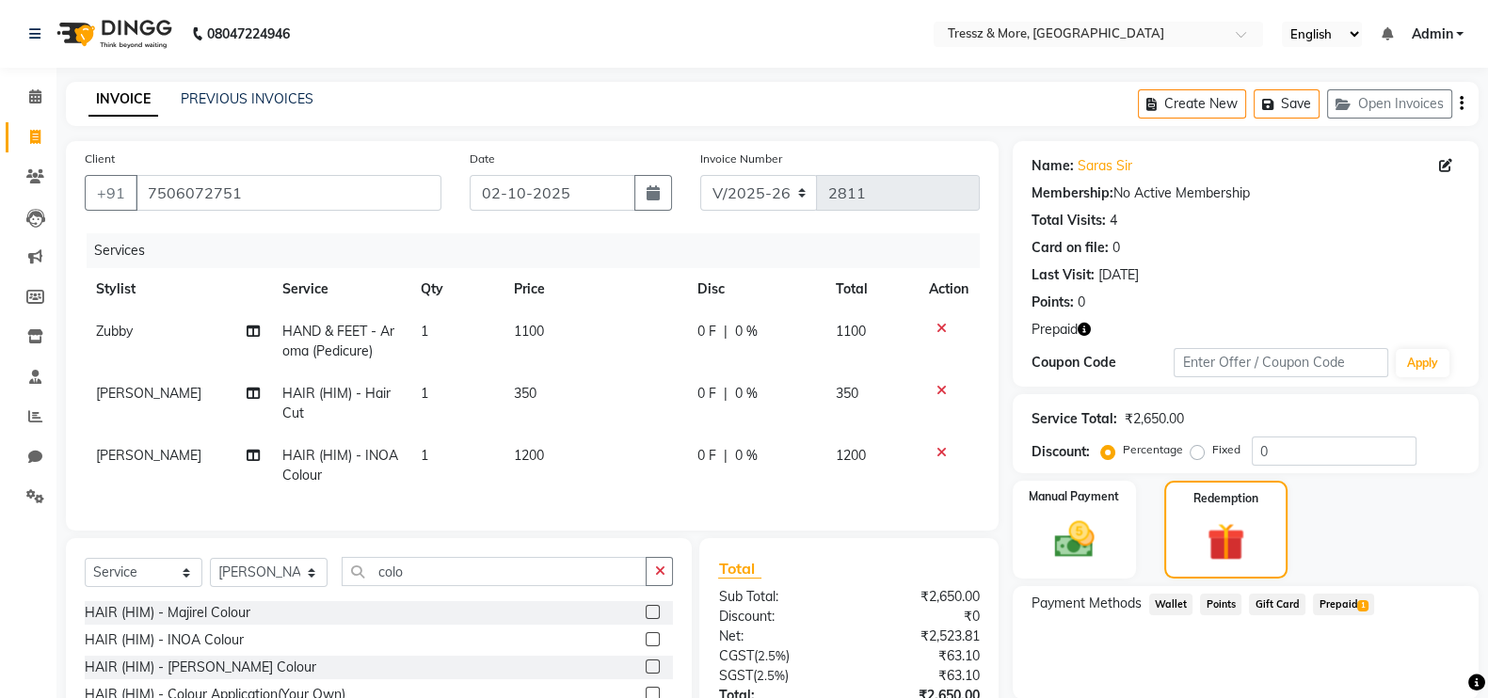
click at [1349, 606] on span "Prepaid 1" at bounding box center [1343, 605] width 61 height 22
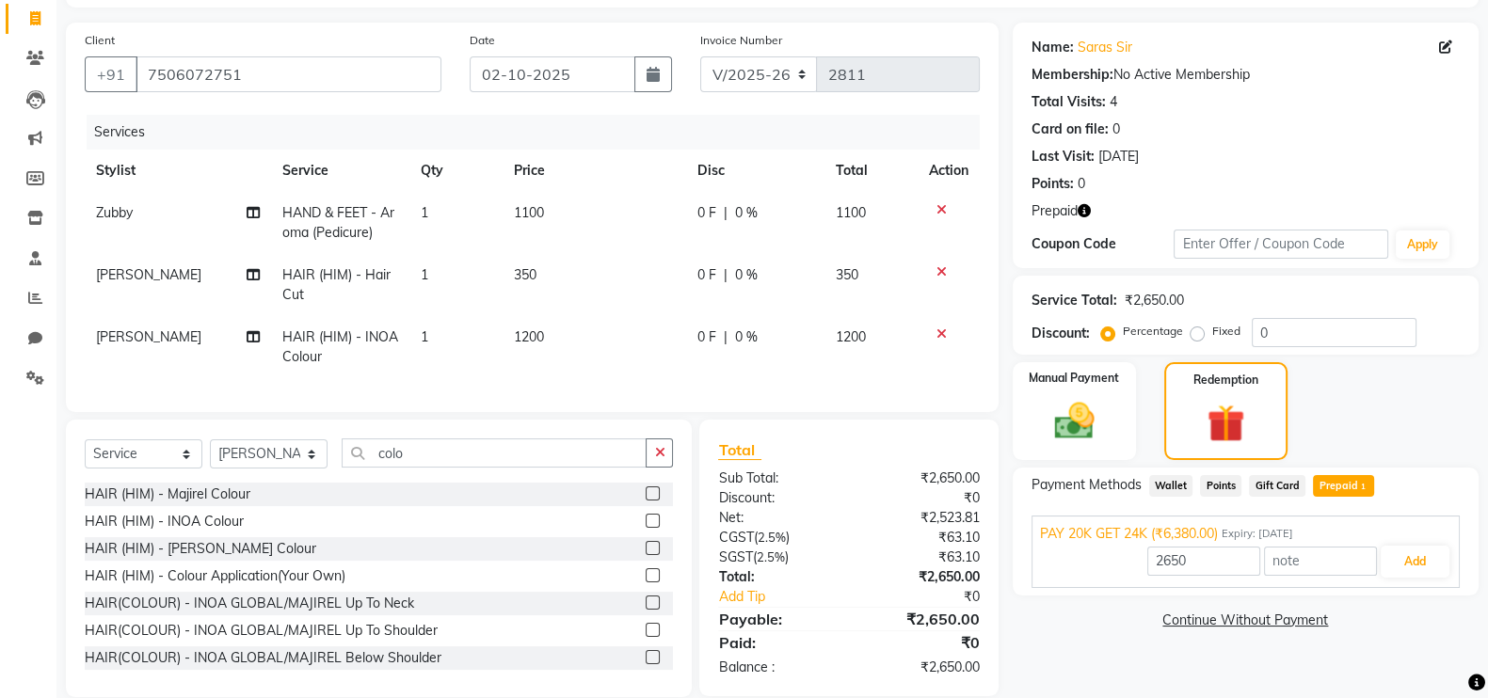
scroll to position [165, 0]
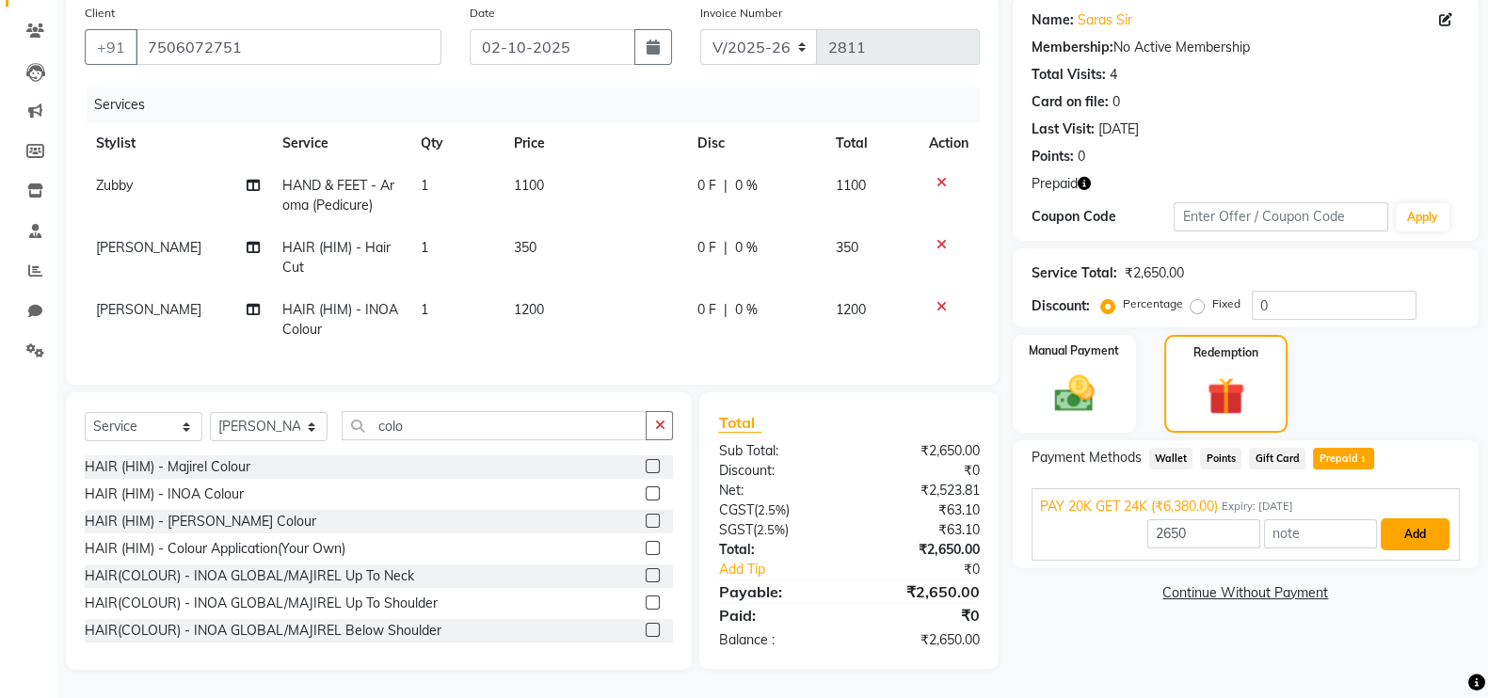
click at [1433, 520] on button "Add" at bounding box center [1415, 535] width 69 height 32
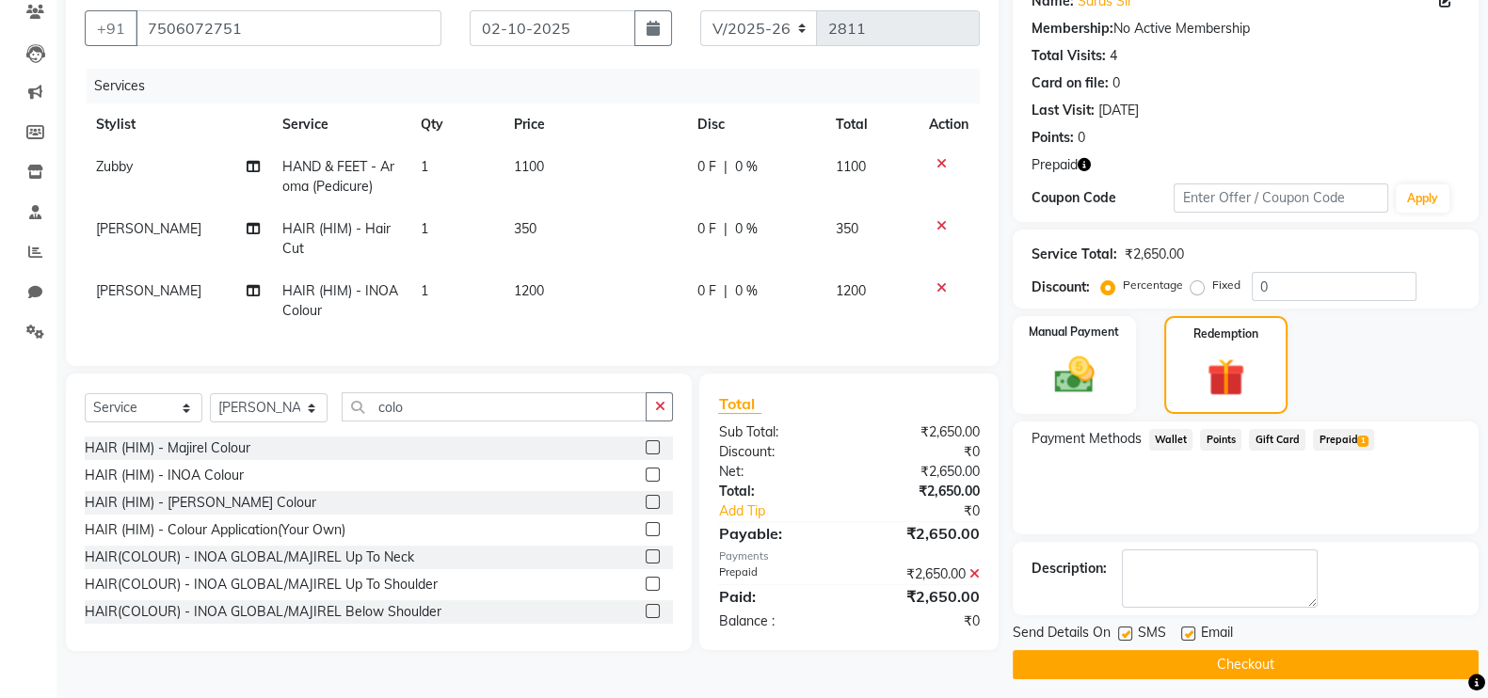
click at [1226, 665] on button "Checkout" at bounding box center [1246, 664] width 466 height 29
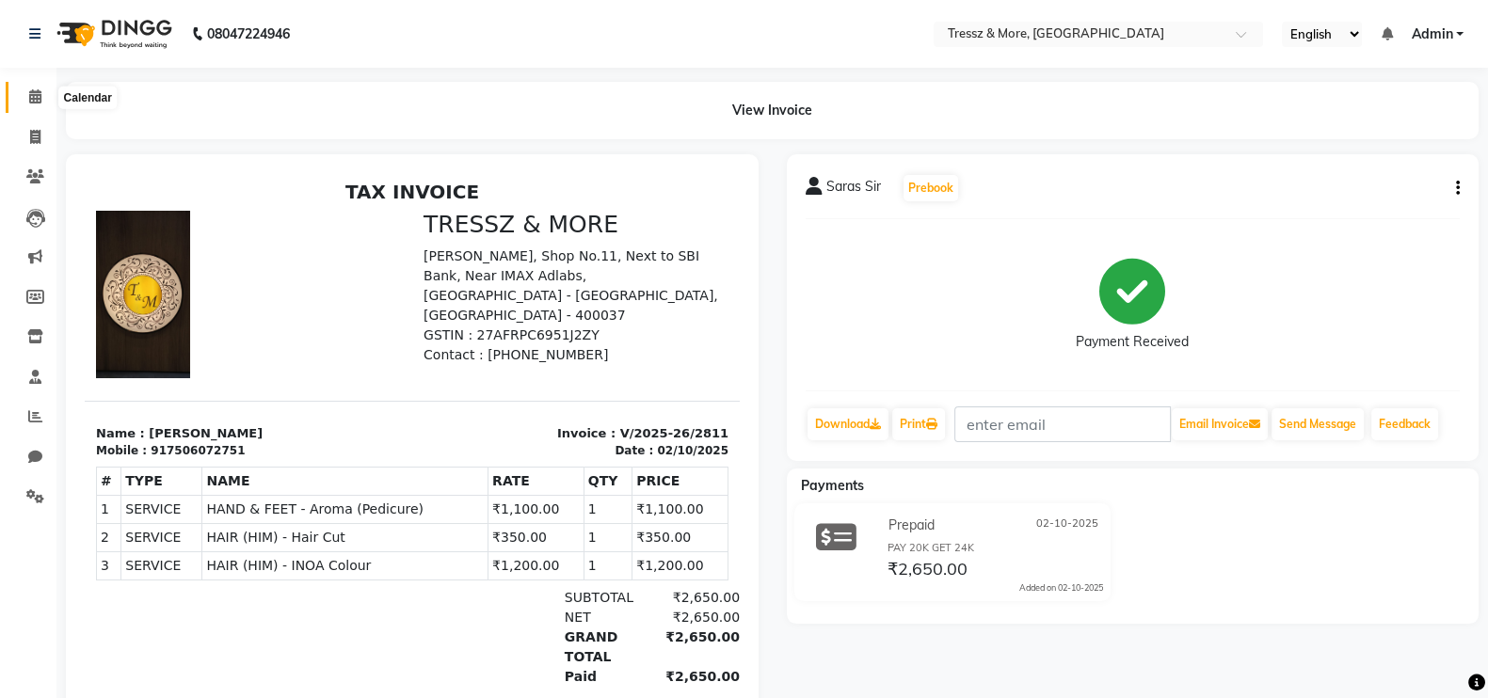
click at [40, 91] on icon at bounding box center [35, 96] width 12 height 14
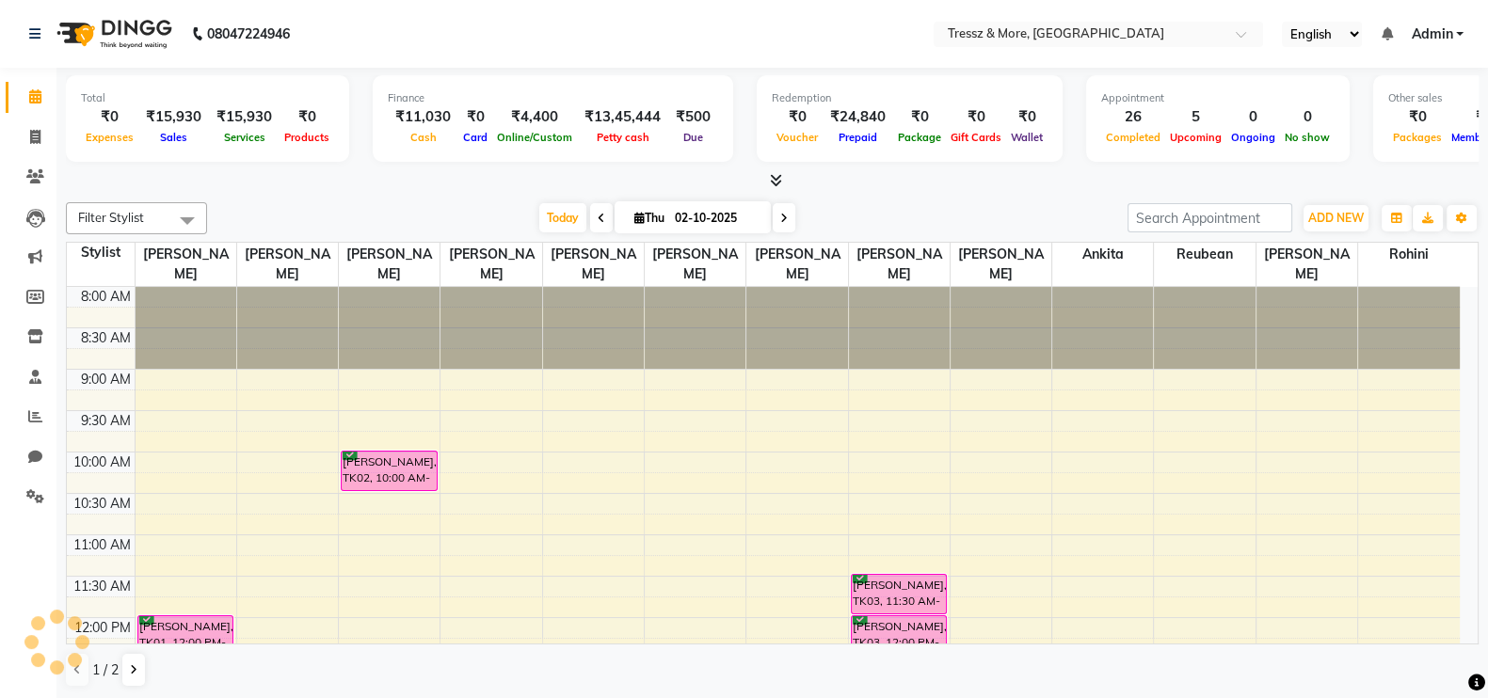
scroll to position [673, 0]
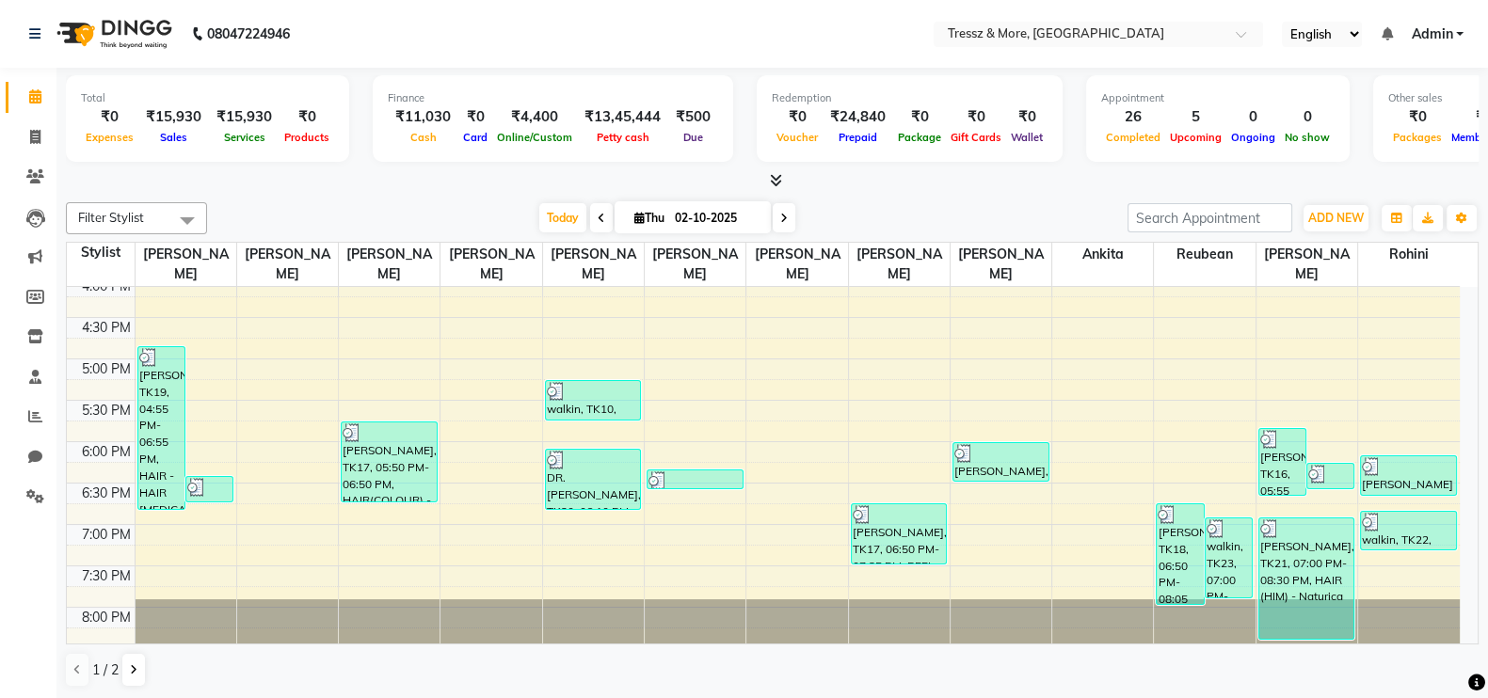
click at [27, 107] on link "Calendar" at bounding box center [28, 97] width 45 height 31
click at [37, 140] on icon at bounding box center [35, 137] width 10 height 14
select select "service"
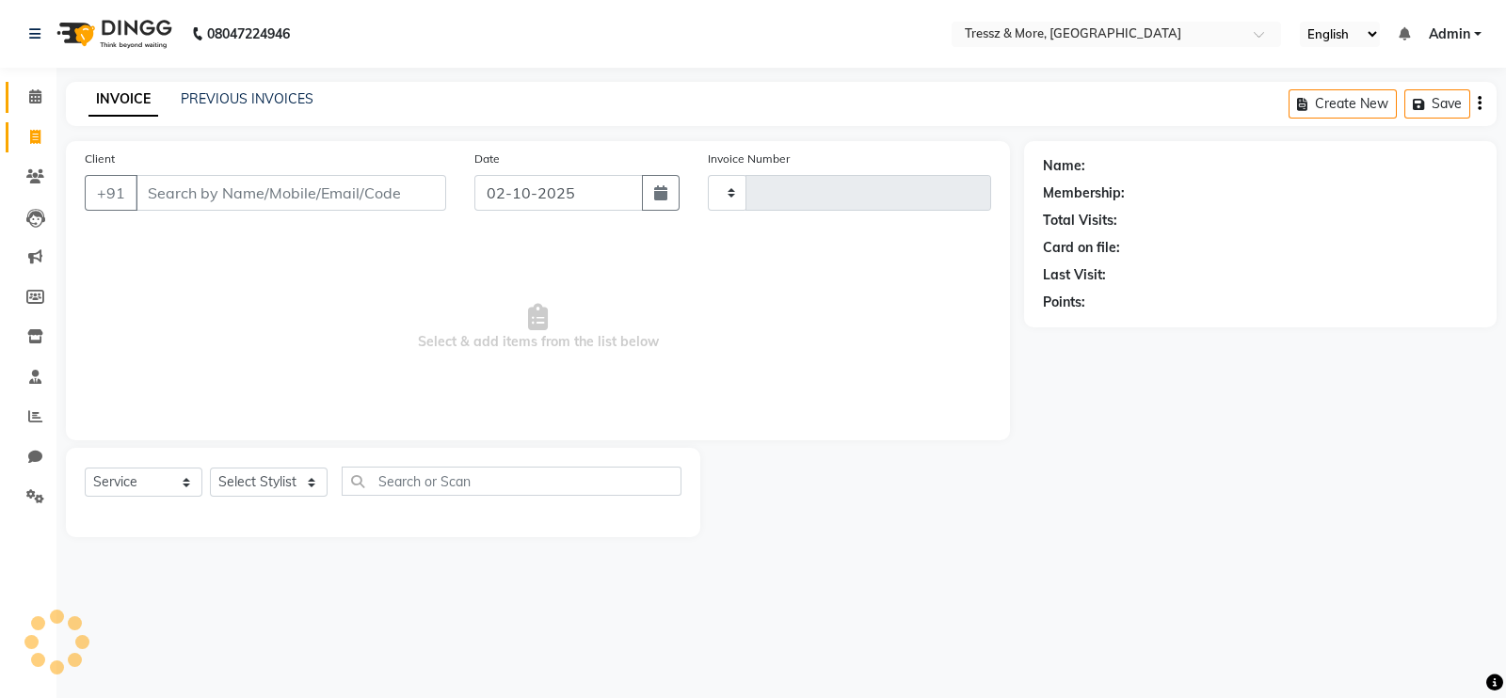
click at [38, 90] on icon at bounding box center [35, 96] width 12 height 14
